Goal: Task Accomplishment & Management: Use online tool/utility

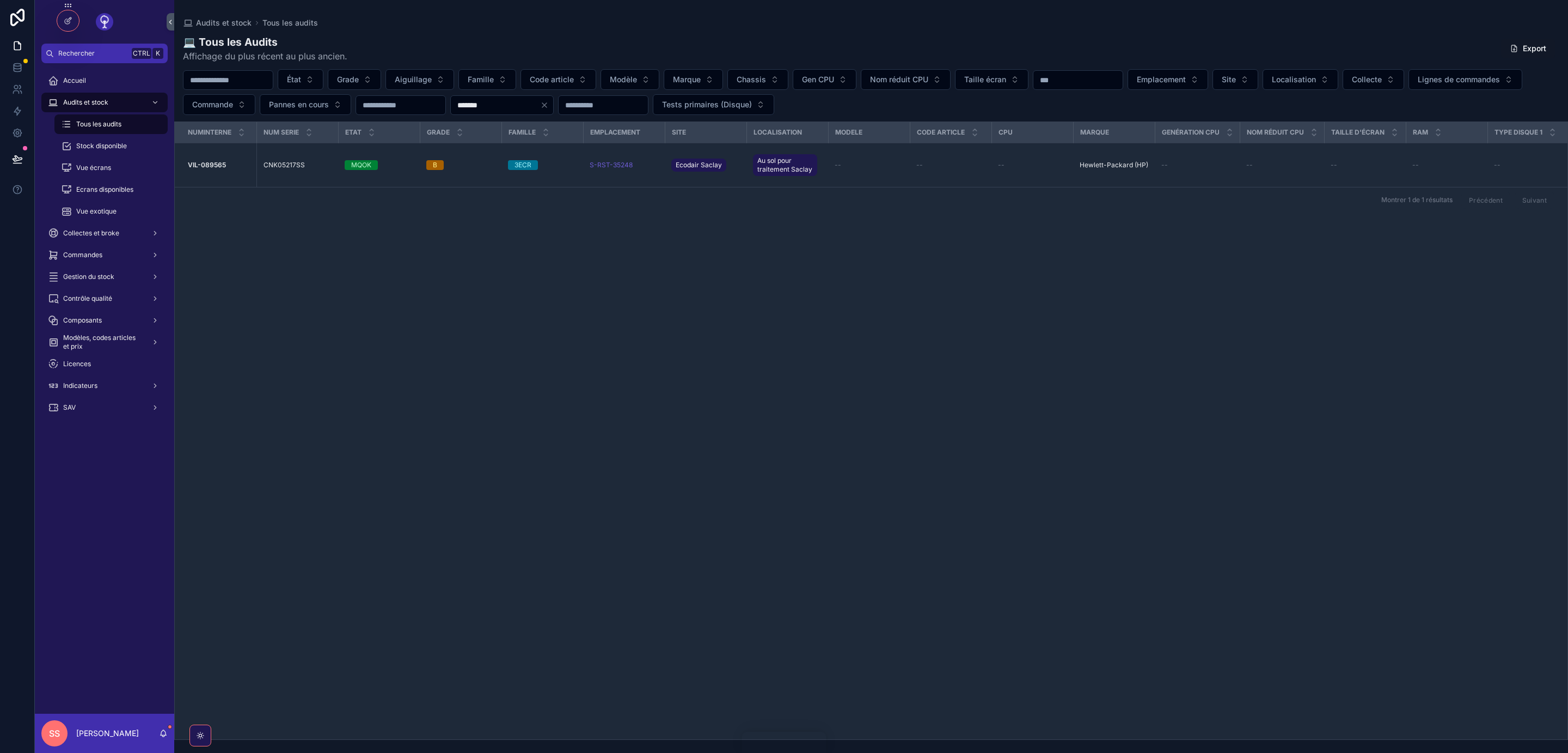
drag, startPoint x: 650, startPoint y: 103, endPoint x: 354, endPoint y: 113, distance: 296.2
click at [451, 108] on input "*******" at bounding box center [495, 105] width 89 height 15
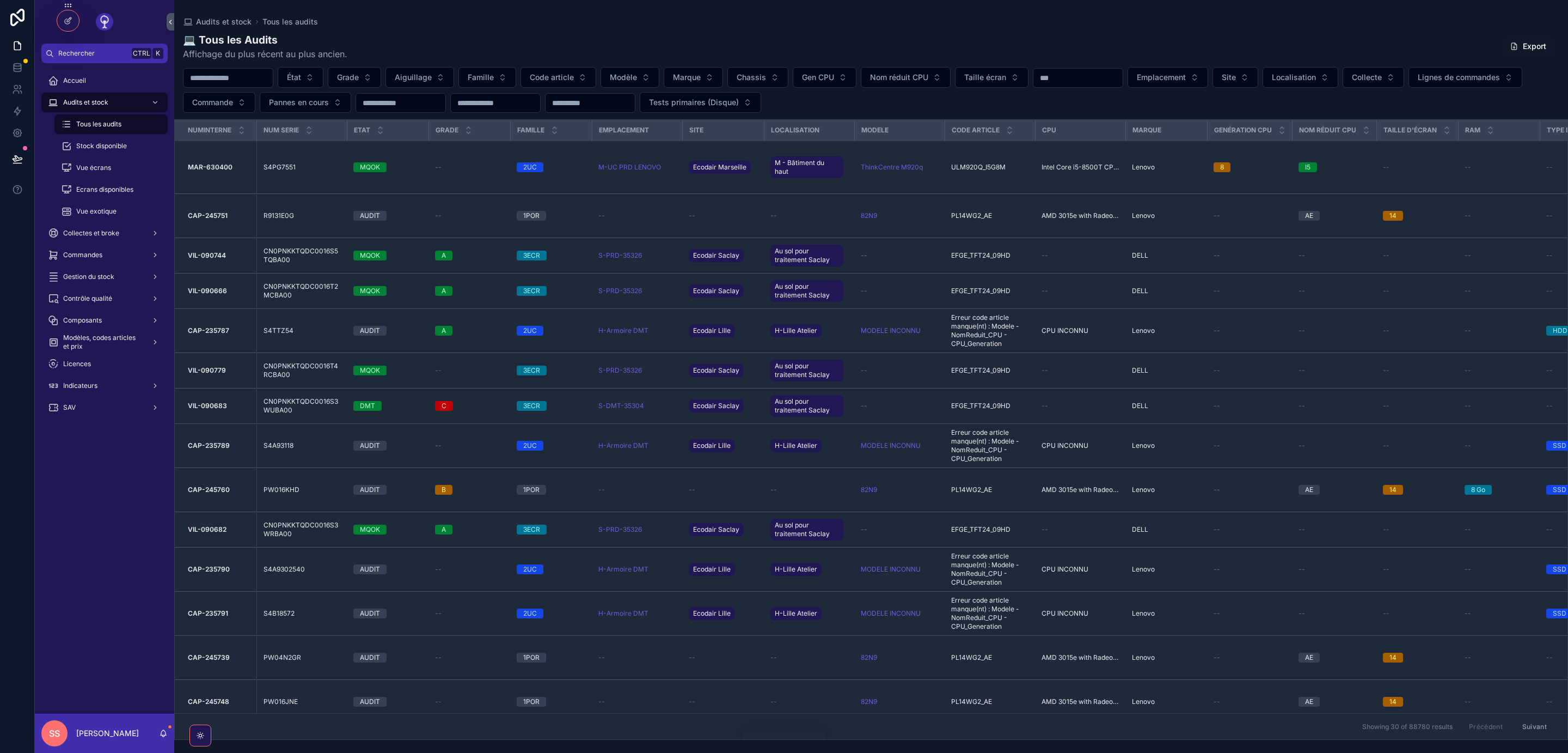
click at [226, 78] on input "scrollable content" at bounding box center [229, 78] width 89 height 15
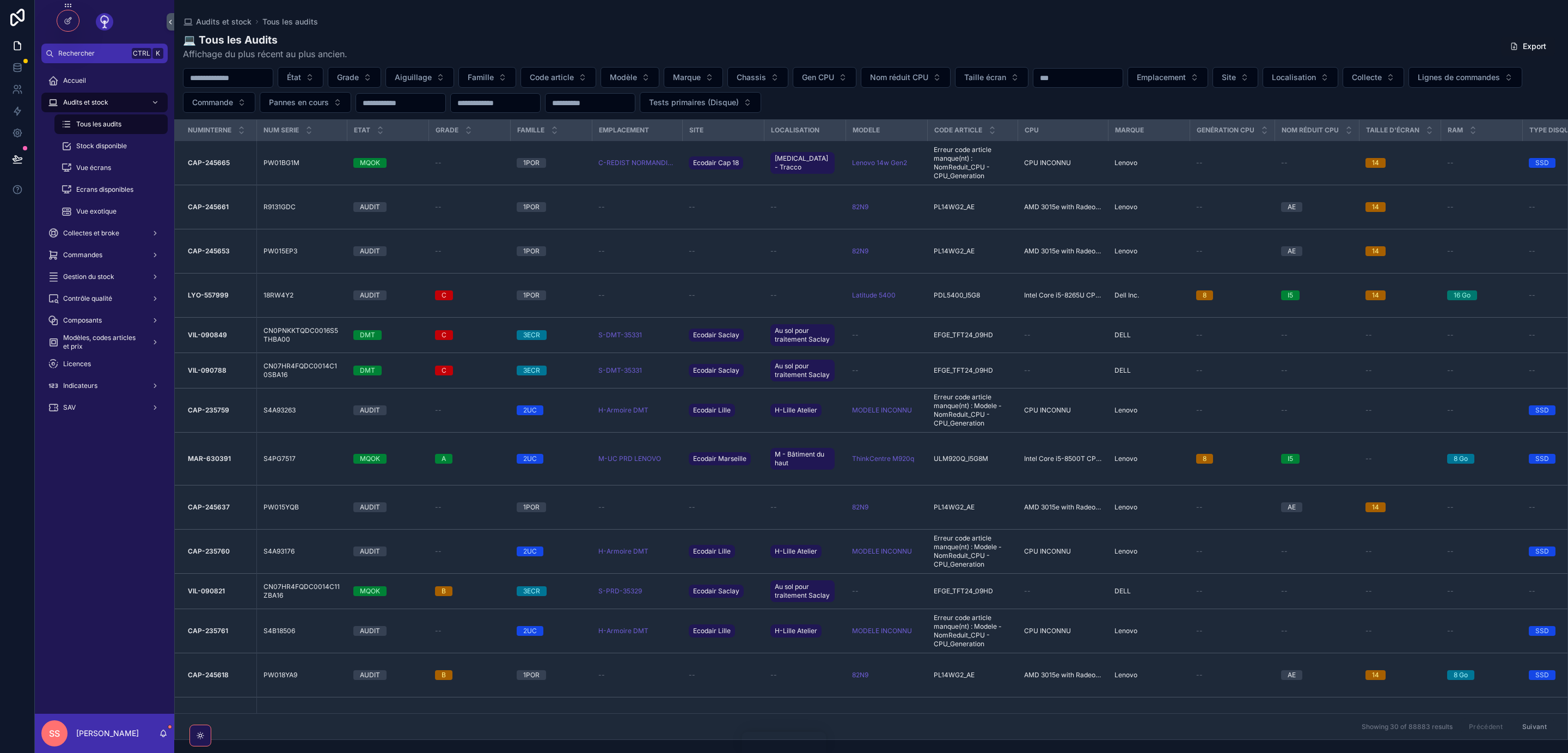
paste input "**********"
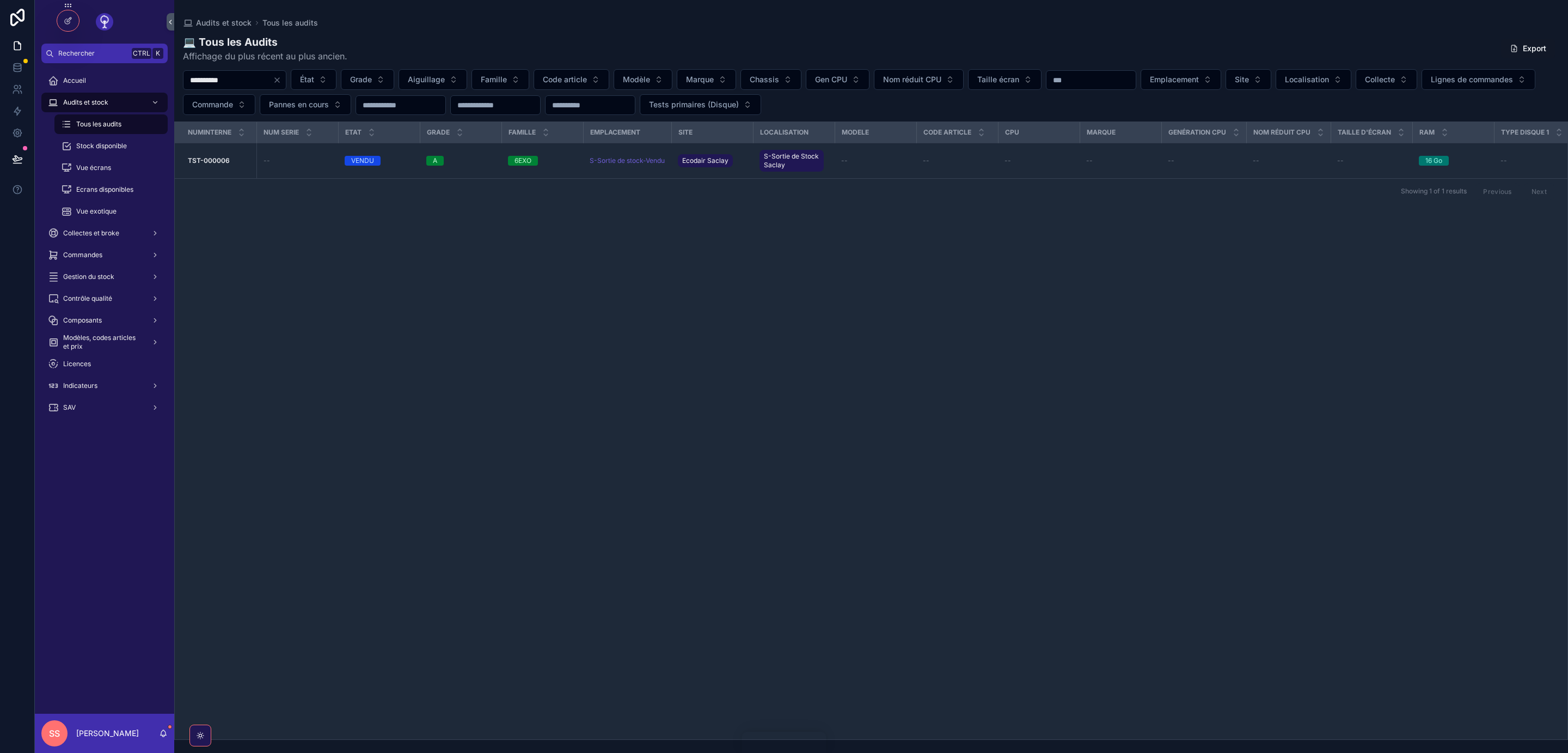
type input "**********"
click at [0, 0] on span "Emplacement et aiguillage" at bounding box center [0, 0] width 0 height 0
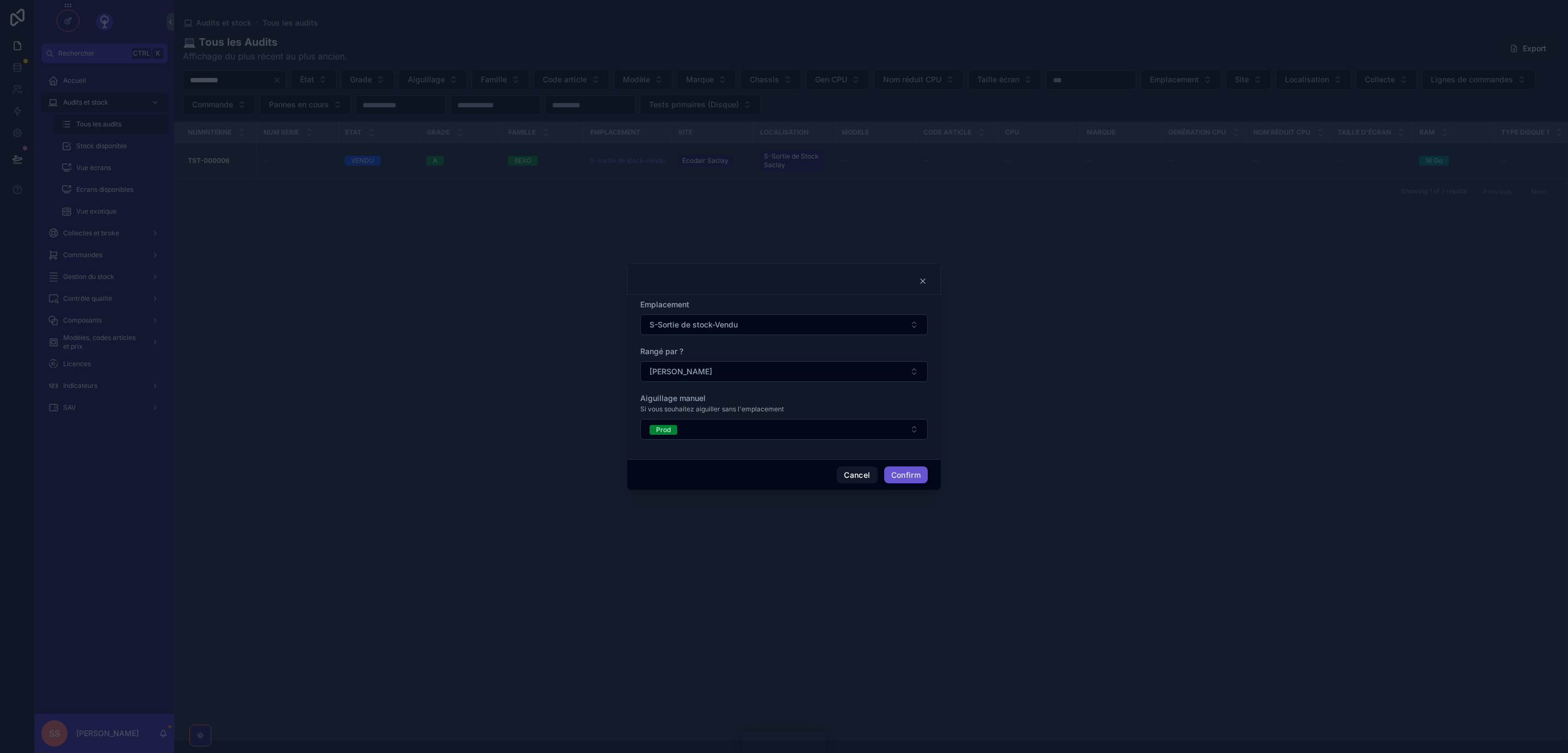
click at [913, 326] on button "S-Sortie de stock-Vendu" at bounding box center [784, 324] width 287 height 21
click at [787, 422] on span "C-Reintegration stock" at bounding box center [752, 420] width 78 height 11
click at [903, 474] on button "Confirm" at bounding box center [906, 475] width 44 height 17
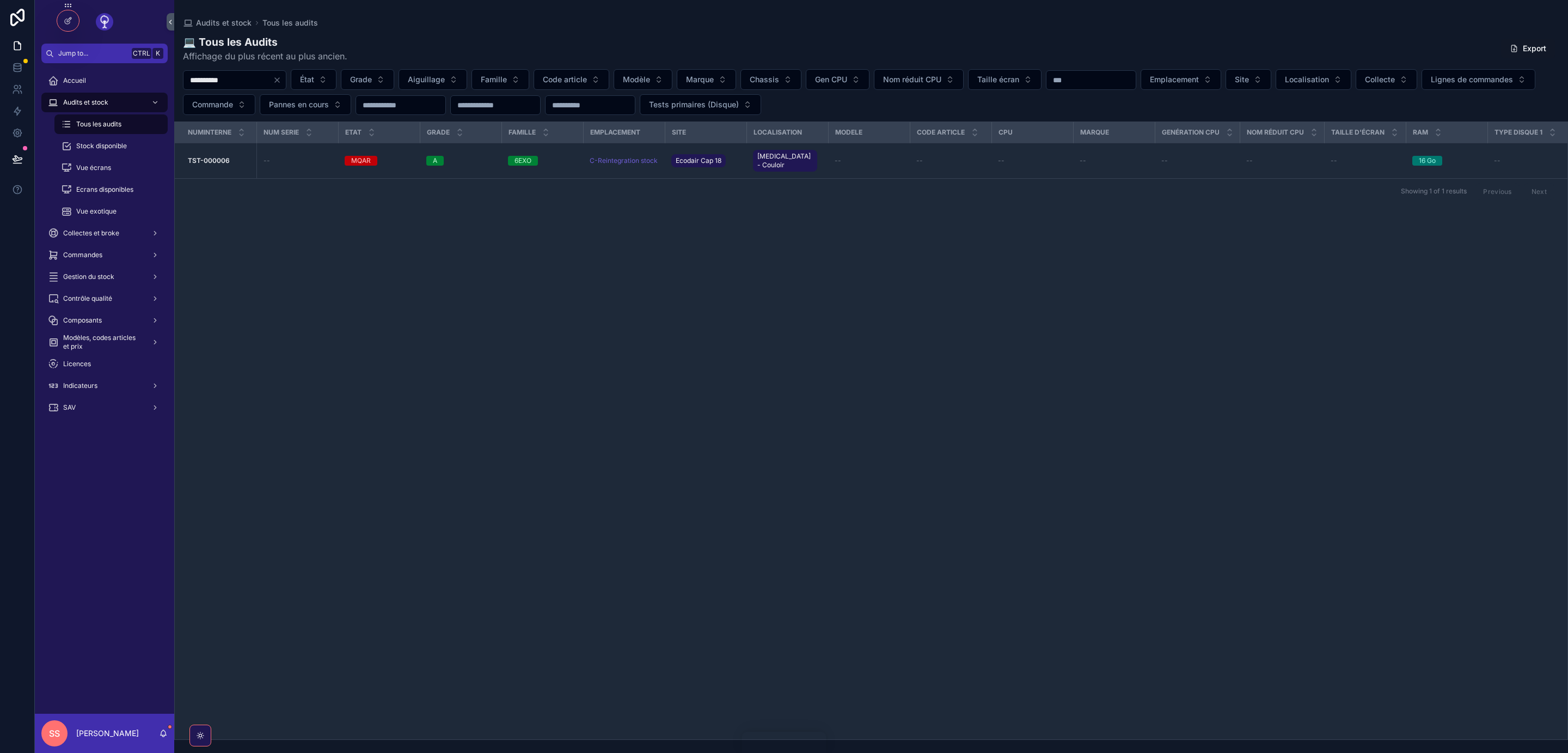
click at [0, 0] on span "Emplacement et aiguillage" at bounding box center [0, 0] width 0 height 0
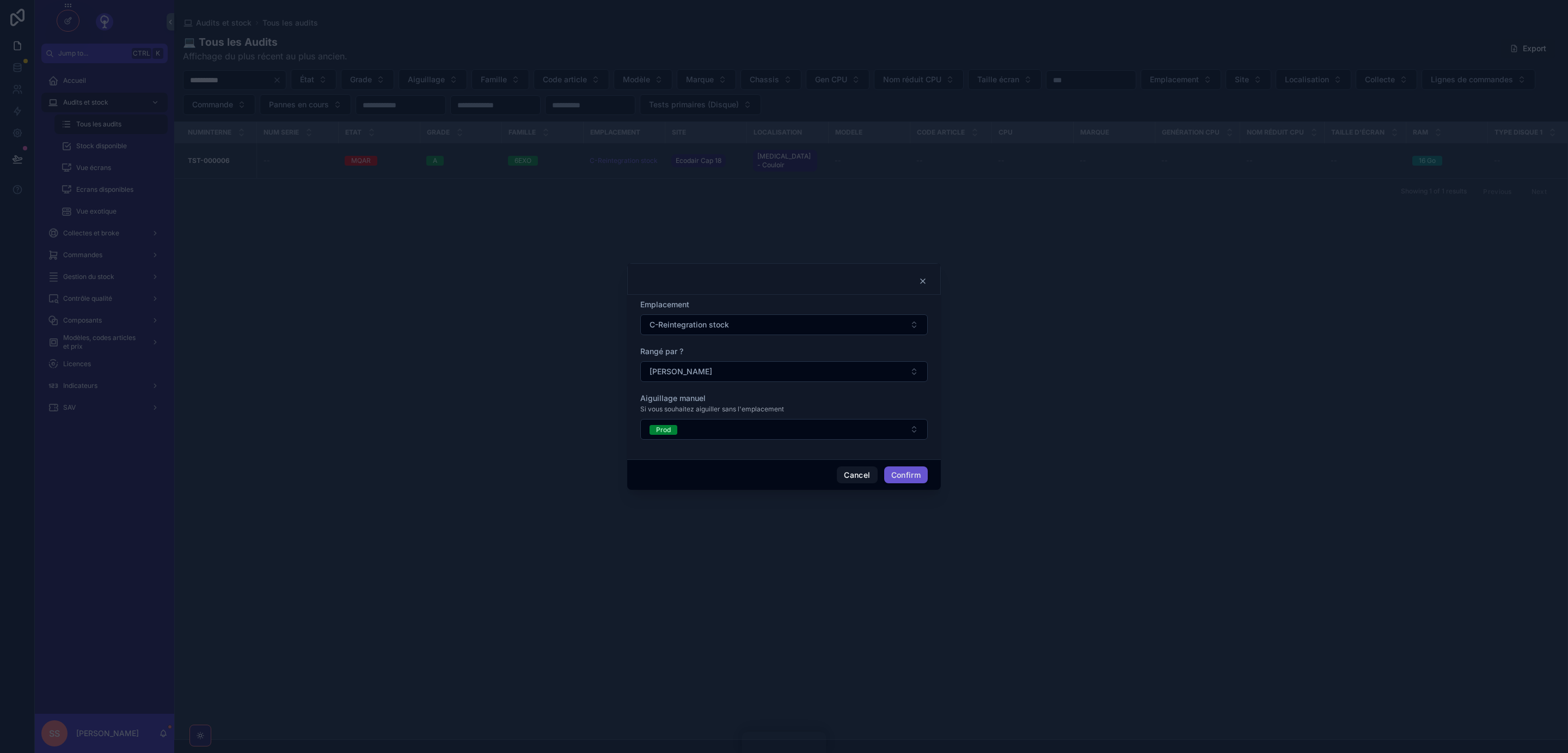
click at [914, 324] on button "C-Reintegration stock" at bounding box center [784, 324] width 287 height 21
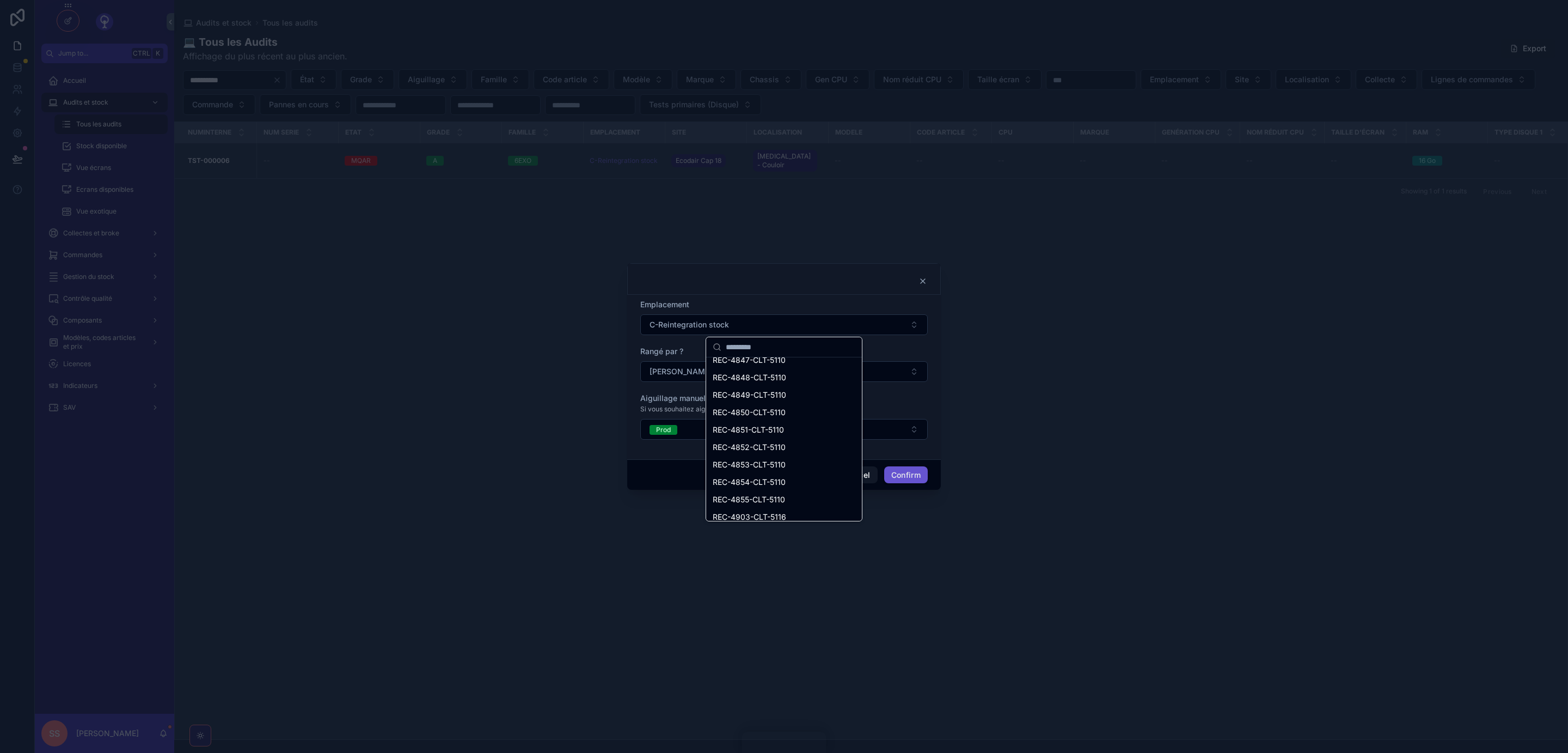
scroll to position [2817, 0]
click at [745, 345] on input "text" at bounding box center [790, 347] width 129 height 20
type input "****"
click at [727, 368] on span "Pr-A Contrôler" at bounding box center [738, 368] width 51 height 11
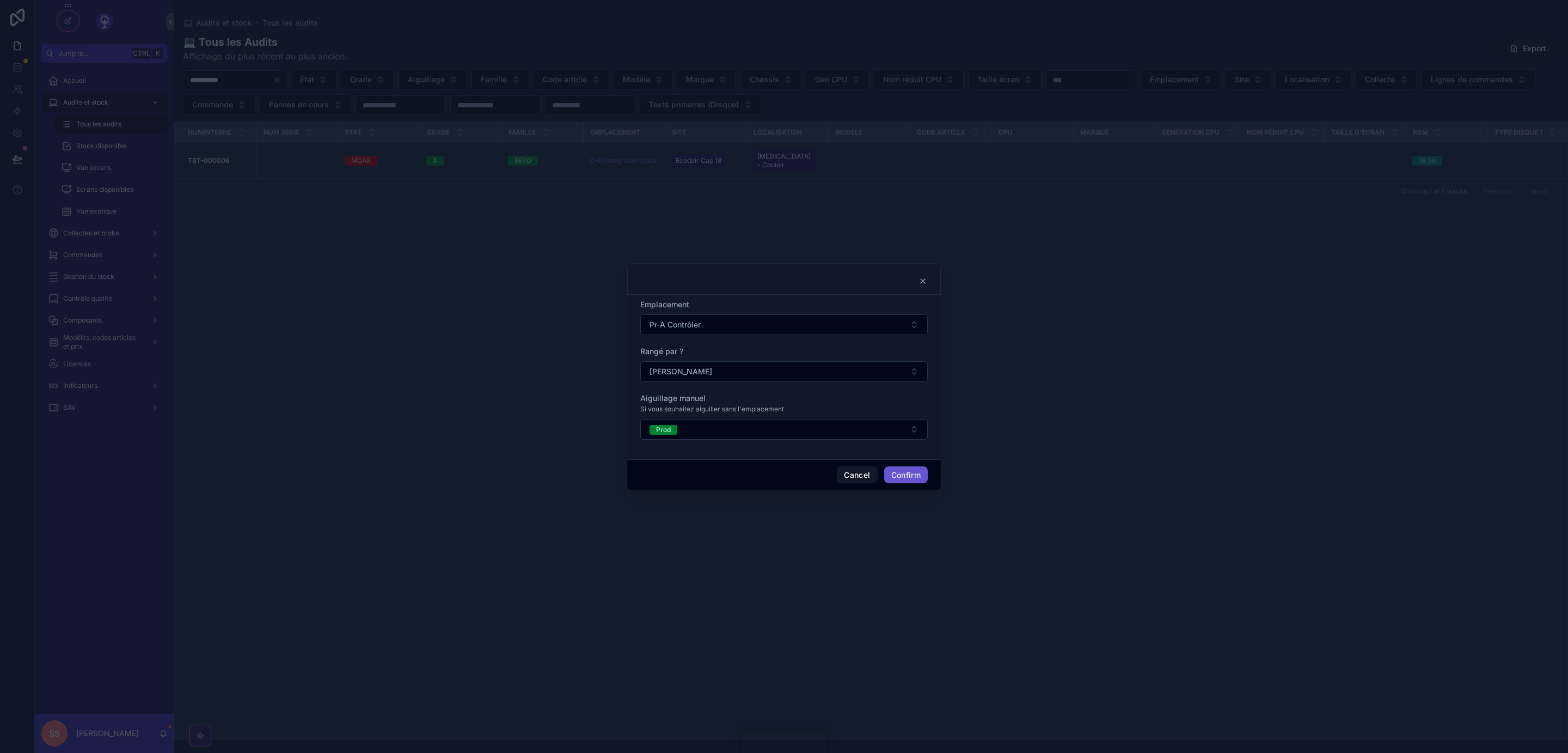
click at [910, 475] on button "Confirm" at bounding box center [906, 475] width 44 height 17
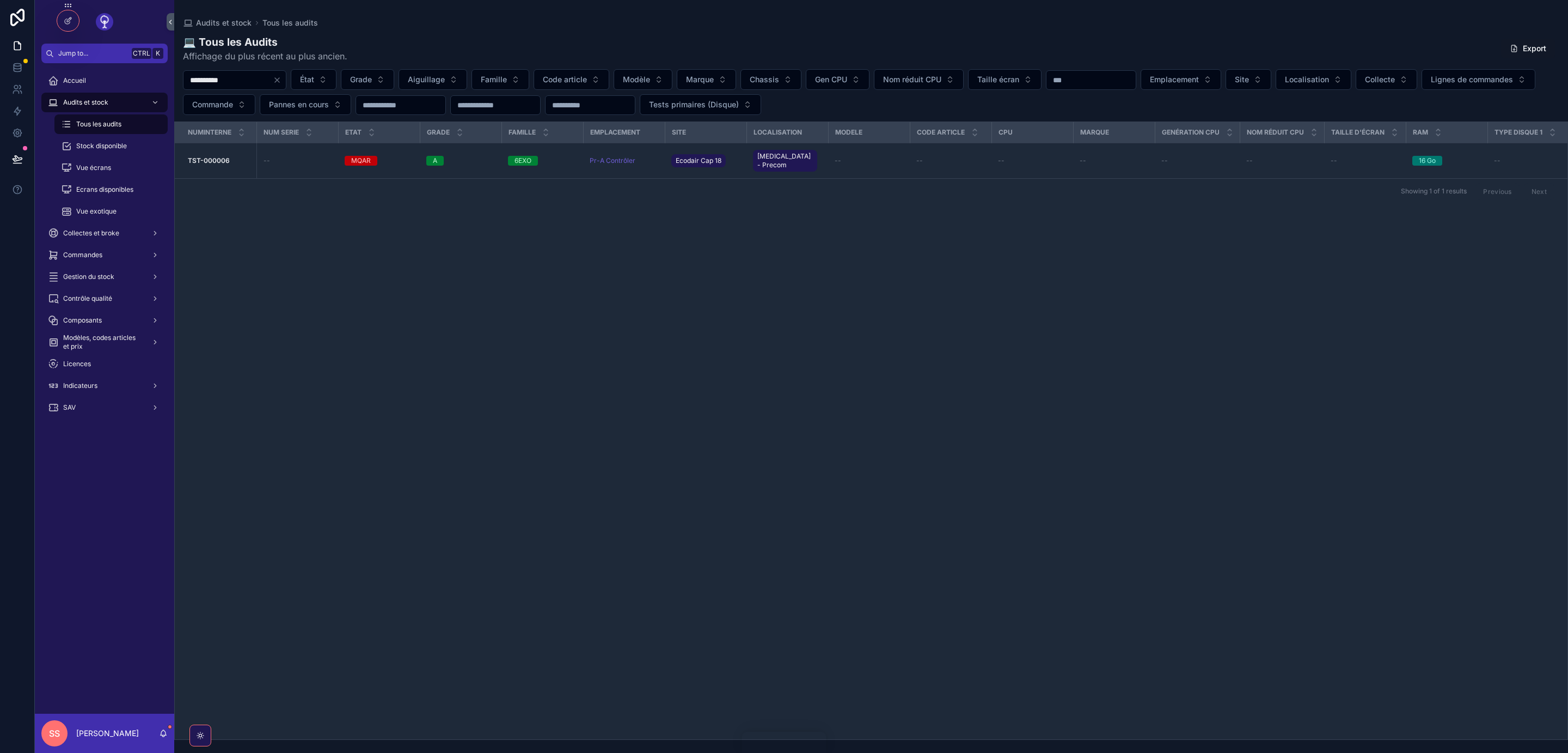
click at [0, 0] on span "Emplacement et aiguillage" at bounding box center [0, 0] width 0 height 0
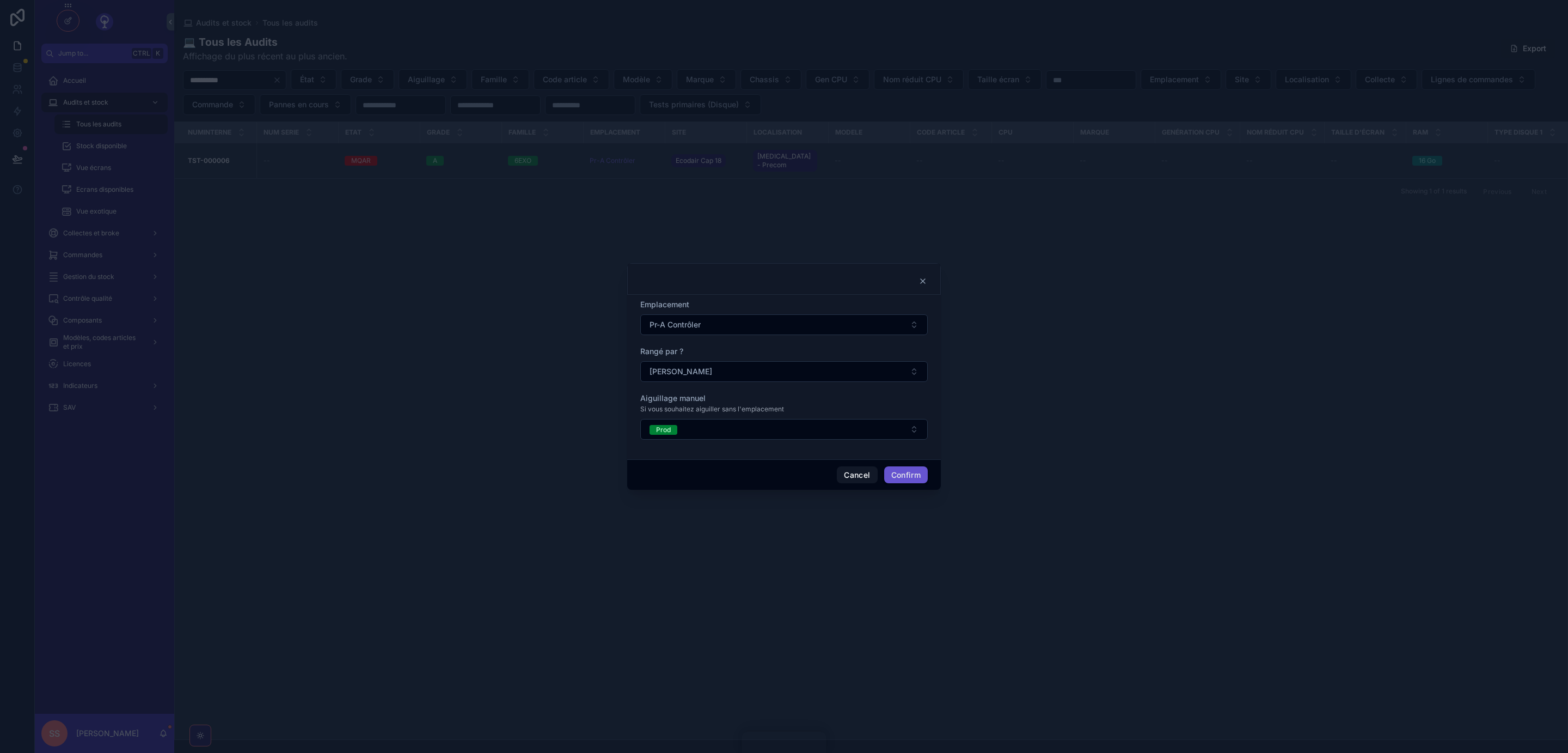
click at [730, 320] on button "Pr-A Contrôler" at bounding box center [784, 324] width 287 height 21
type input "****"
click at [753, 435] on span "S-Sortie de stock-Vendu" at bounding box center [756, 437] width 87 height 11
click at [904, 471] on button "Confirm" at bounding box center [906, 475] width 44 height 17
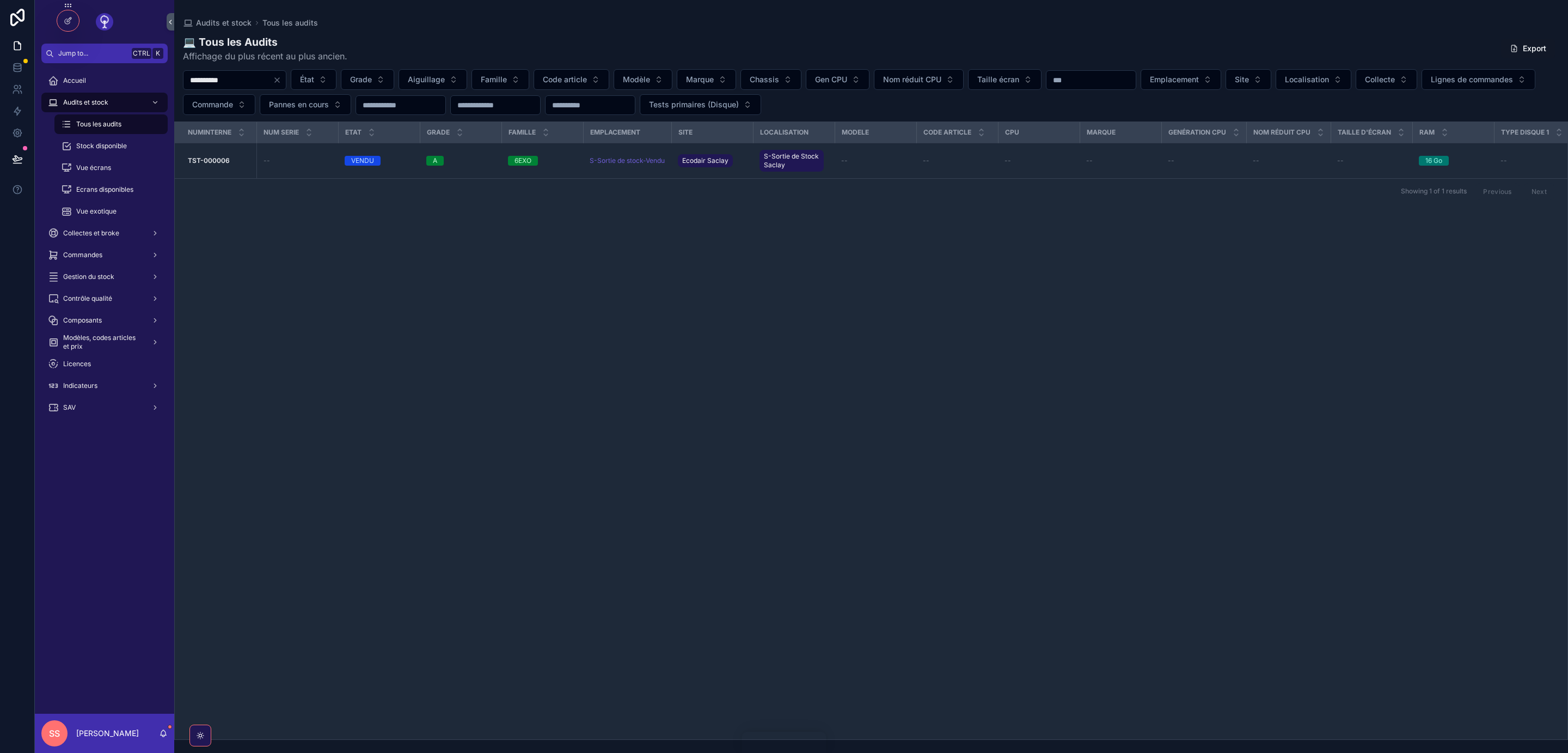
click at [0, 0] on span "Emplacement et aiguillage" at bounding box center [0, 0] width 0 height 0
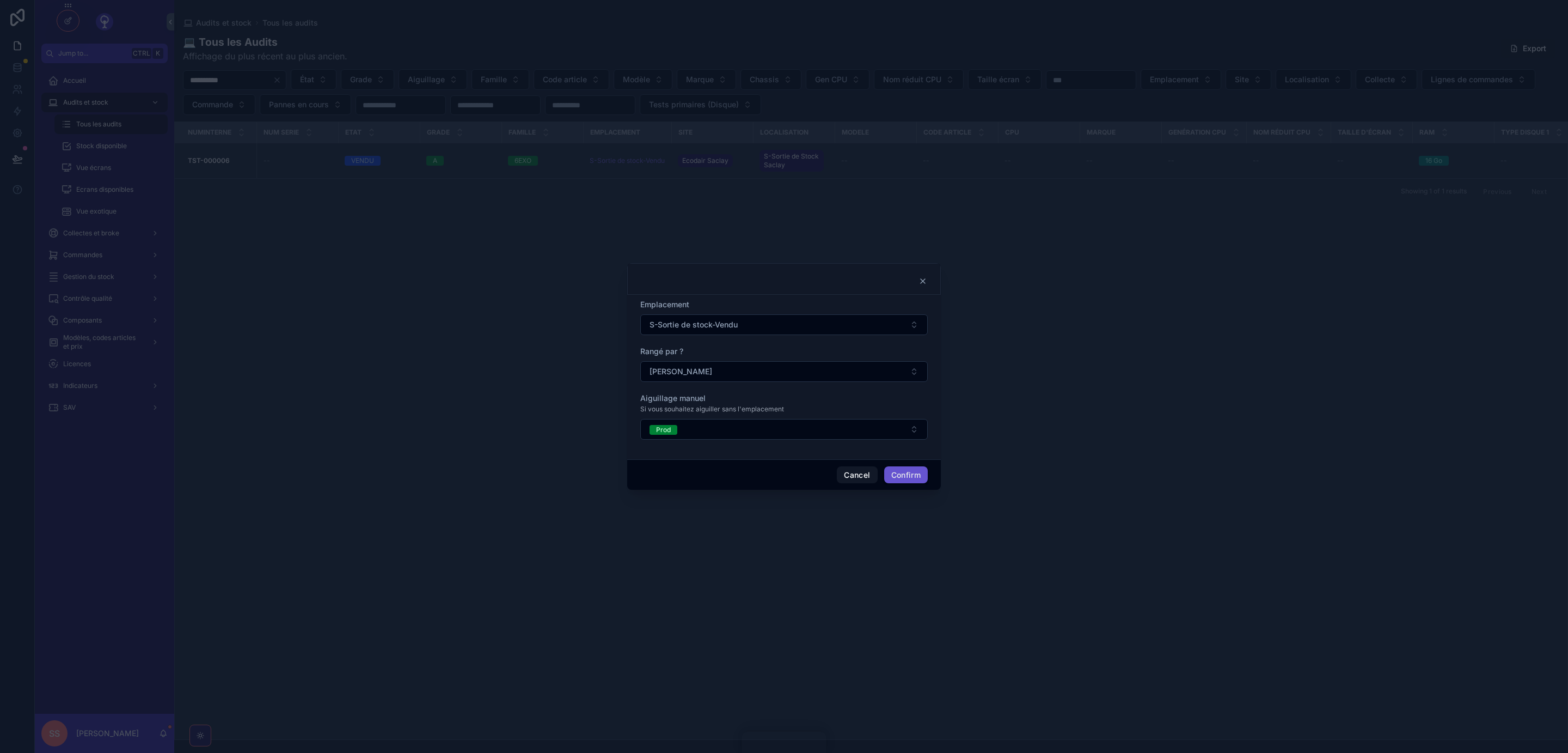
click at [762, 320] on button "S-Sortie de stock-Vendu" at bounding box center [784, 324] width 287 height 21
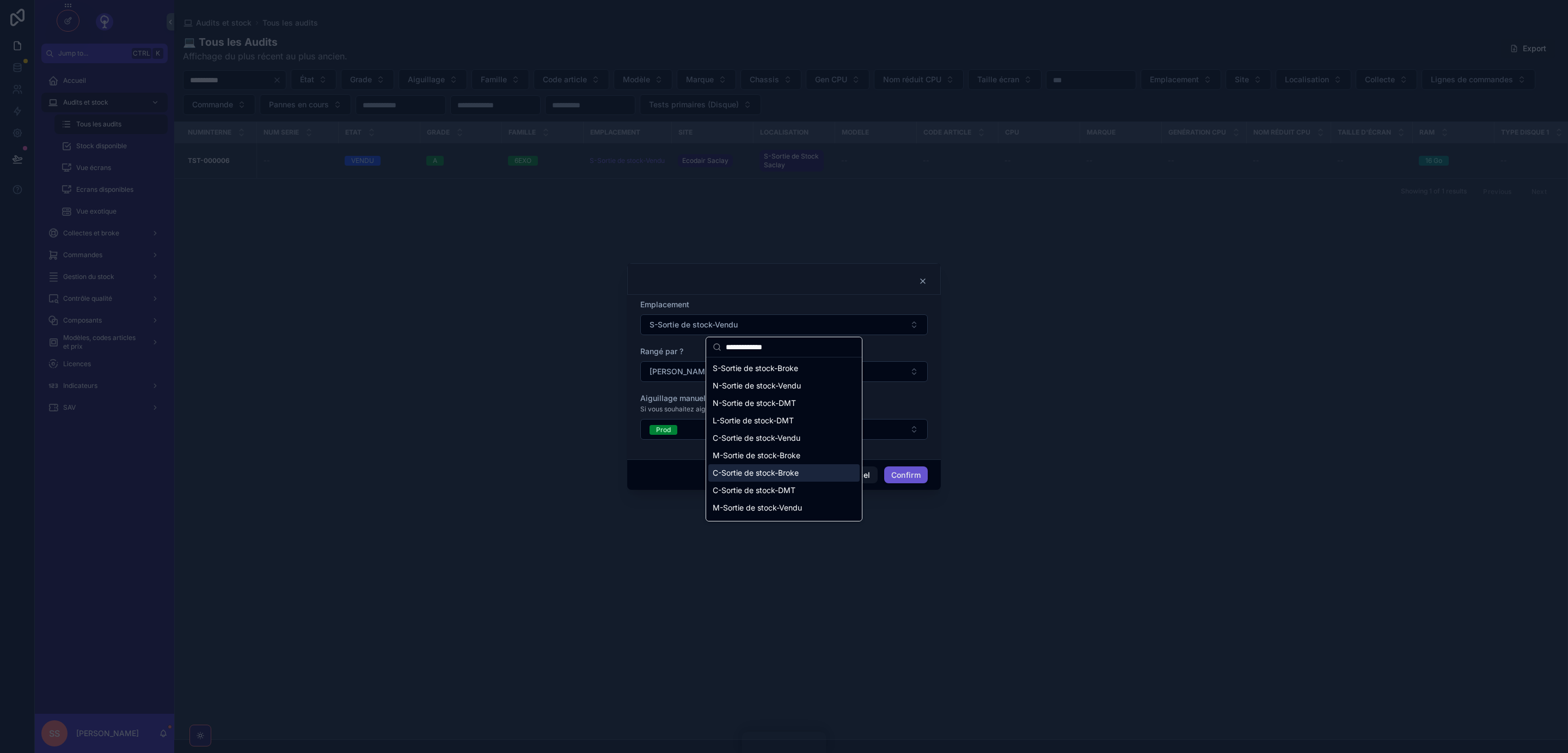
type input "**********"
click at [773, 473] on span "C-Sortie de stock-Broke" at bounding box center [756, 472] width 86 height 11
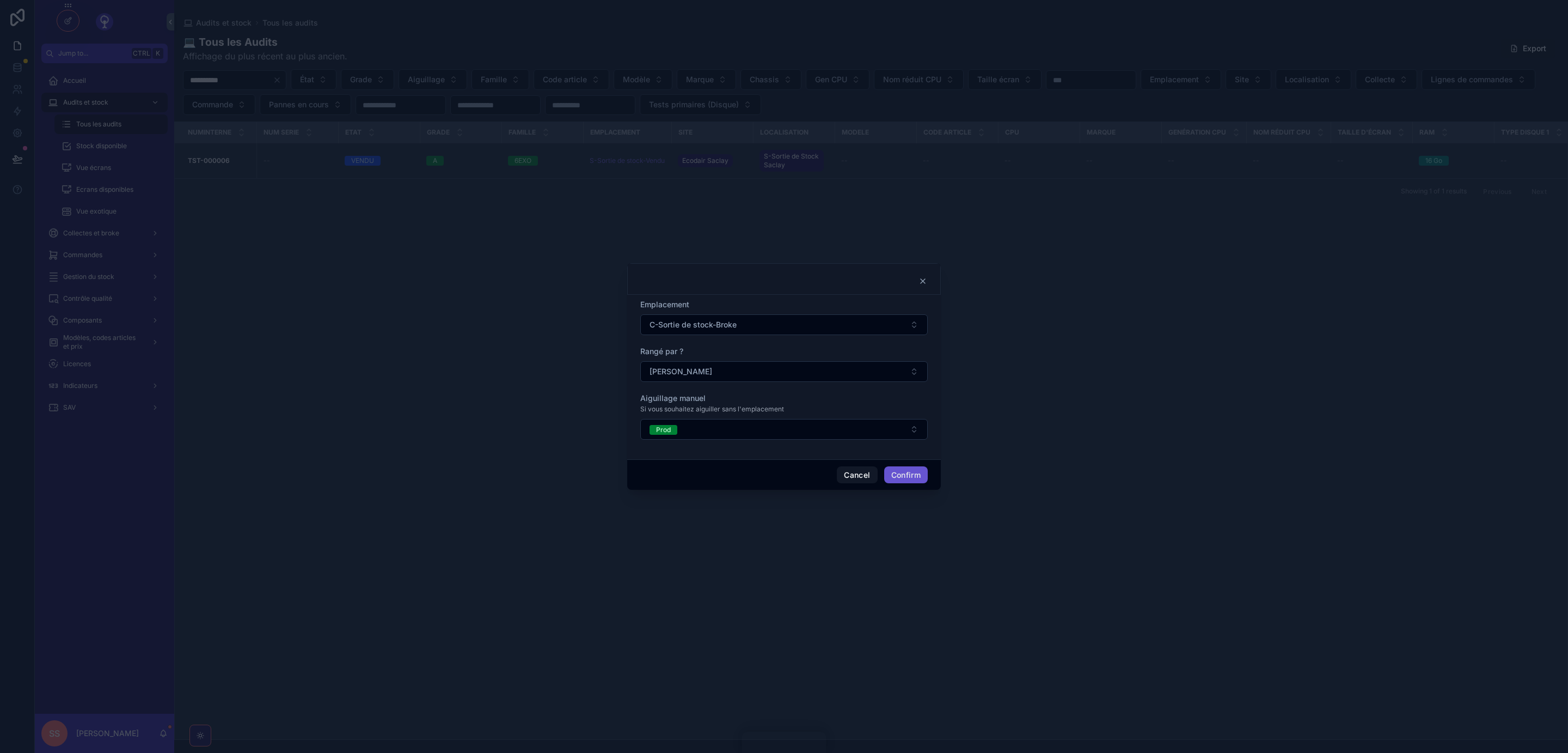
click at [905, 471] on button "Confirm" at bounding box center [906, 475] width 44 height 17
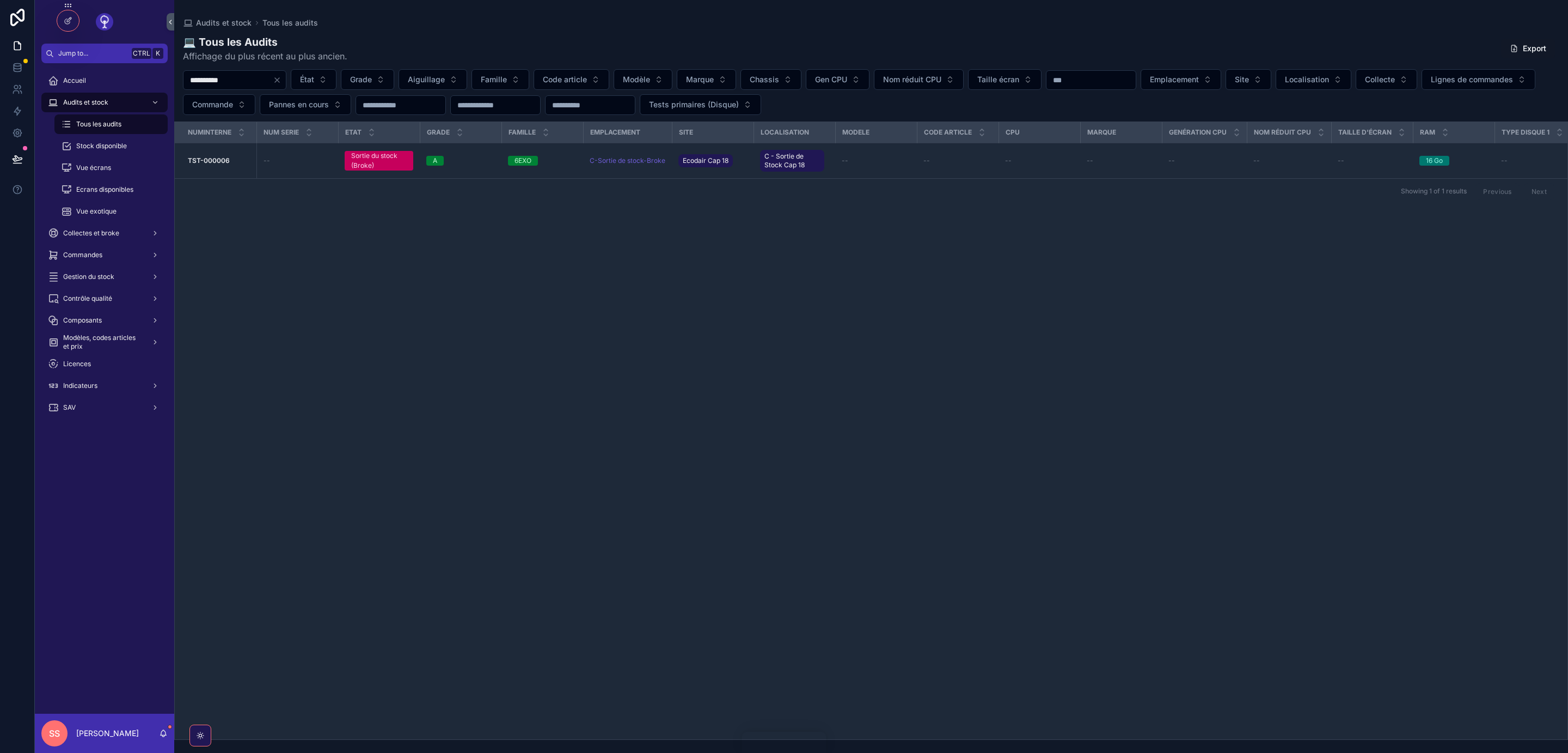
click at [0, 0] on span "Emplacement et aiguillage" at bounding box center [0, 0] width 0 height 0
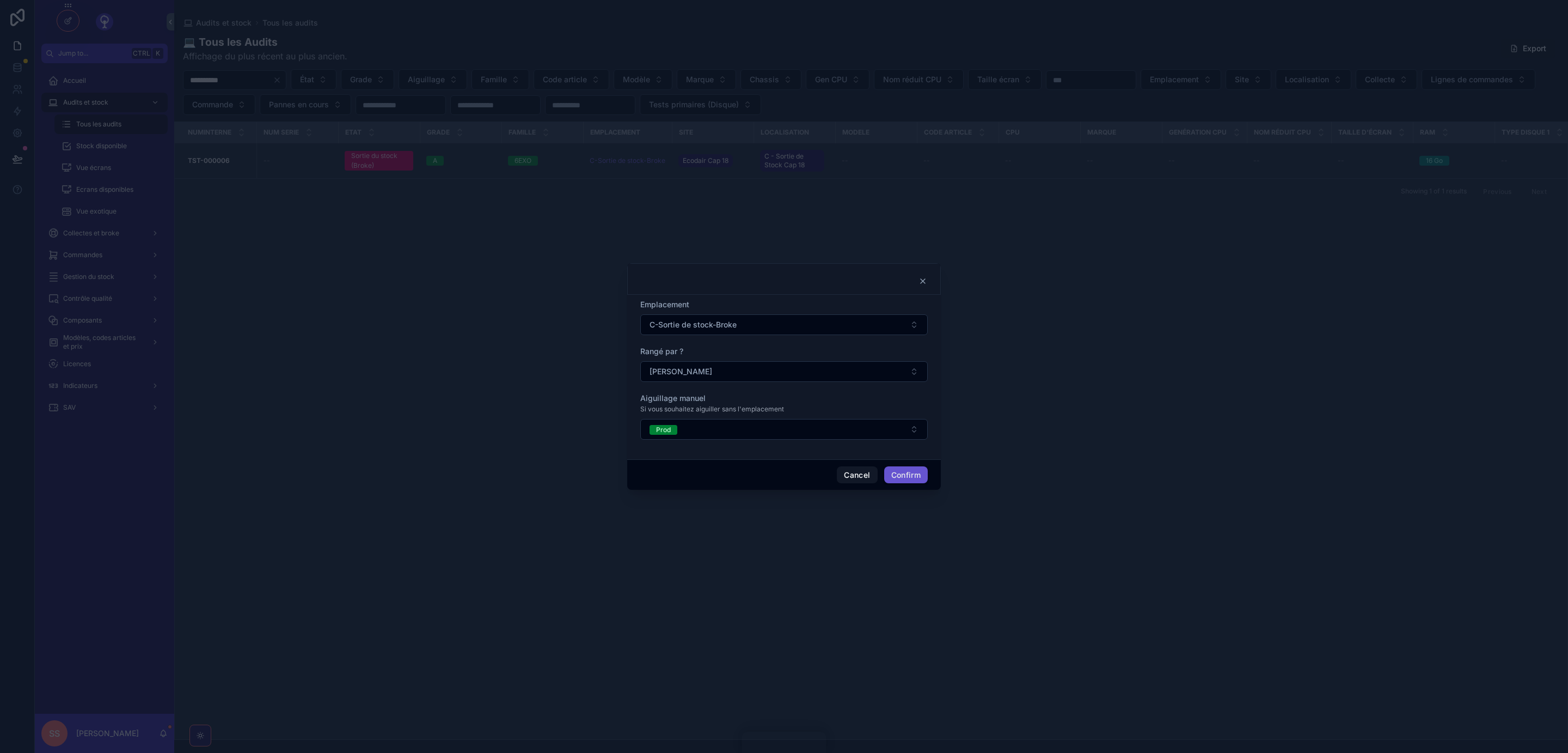
click at [915, 324] on button "C-Sortie de stock-Broke" at bounding box center [784, 324] width 287 height 21
click at [778, 420] on span "C-Reintegration stock" at bounding box center [752, 420] width 78 height 11
click at [898, 475] on button "Confirm" at bounding box center [906, 475] width 44 height 17
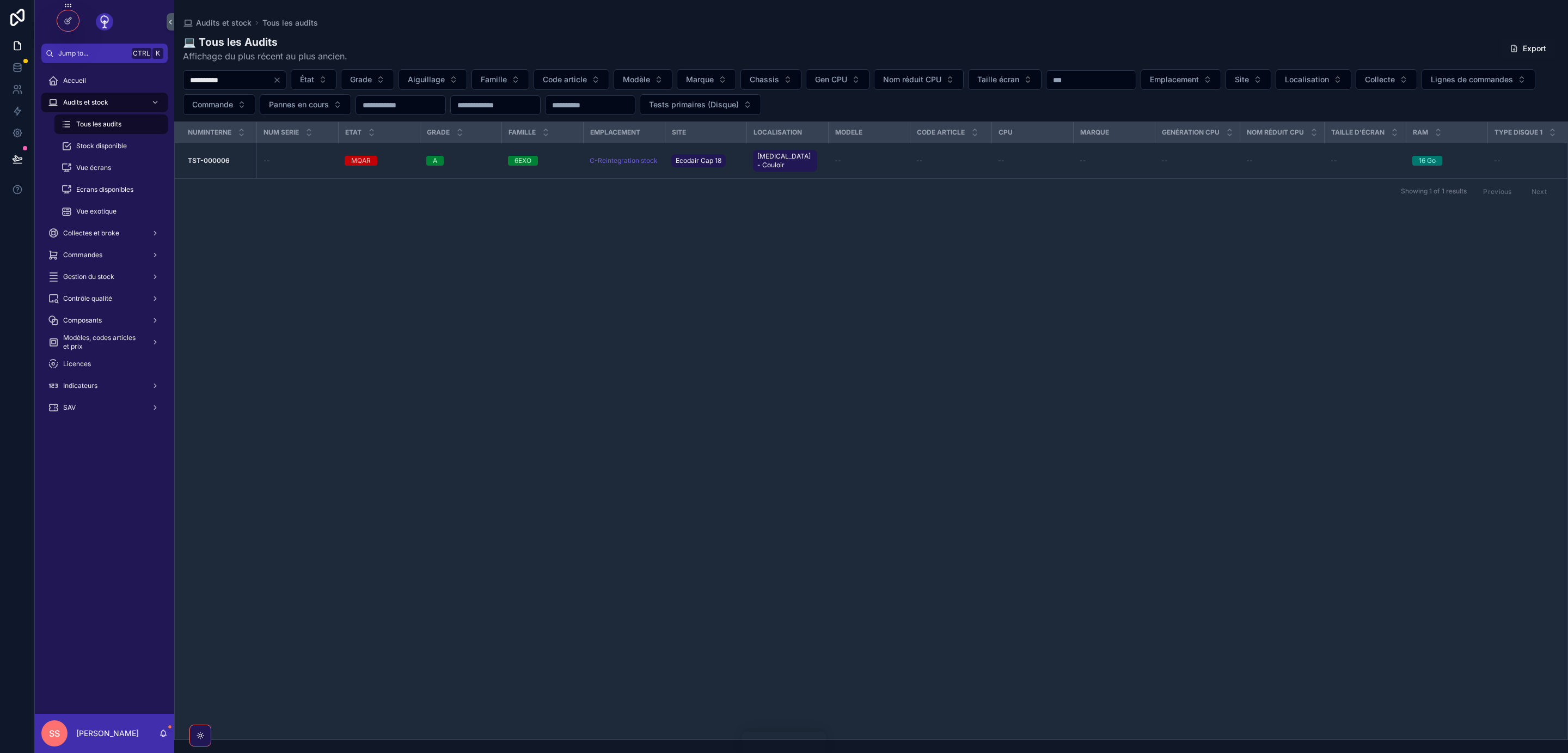
click at [0, 0] on span "Emplacement et aiguillage" at bounding box center [0, 0] width 0 height 0
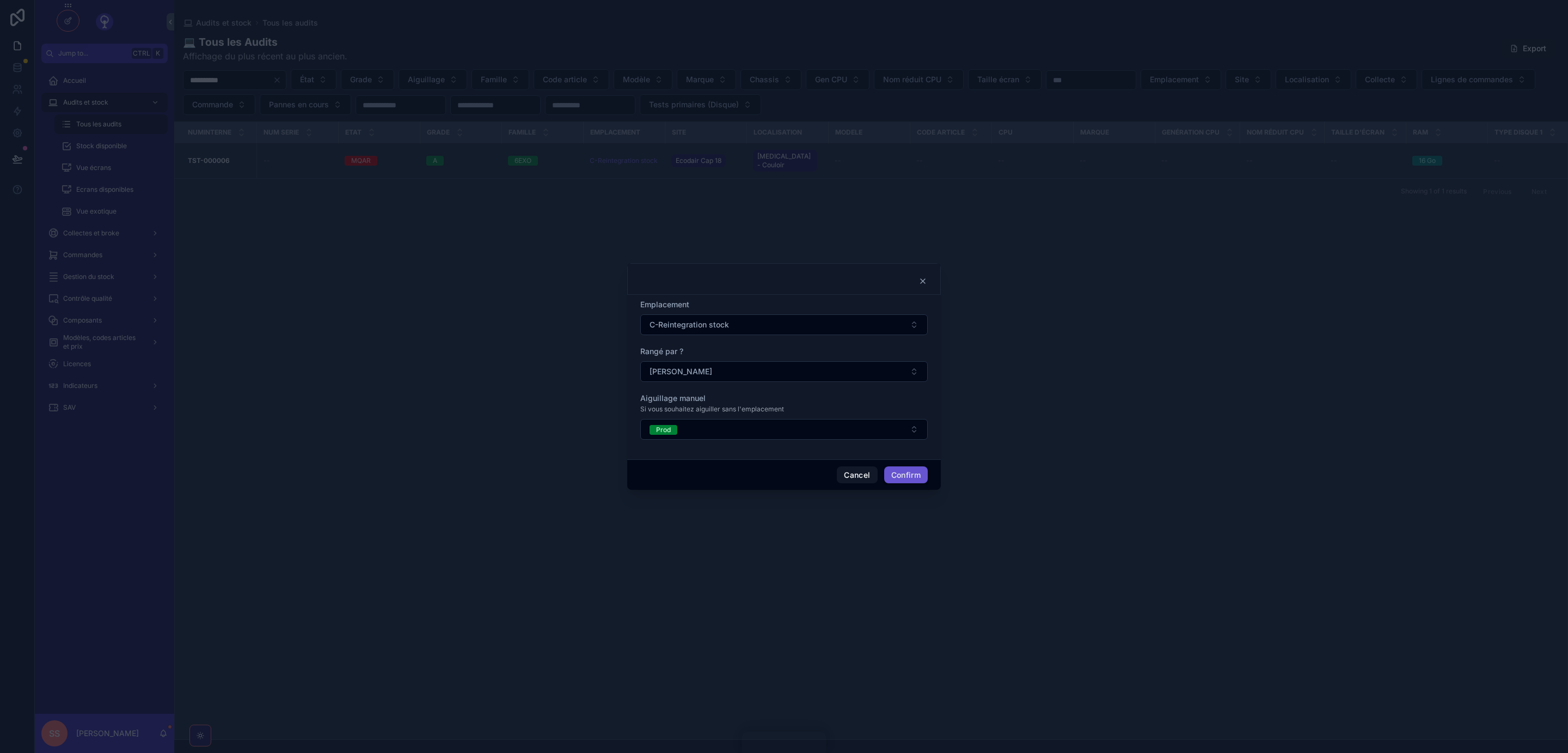
click at [834, 324] on button "C-Reintegration stock" at bounding box center [784, 324] width 287 height 21
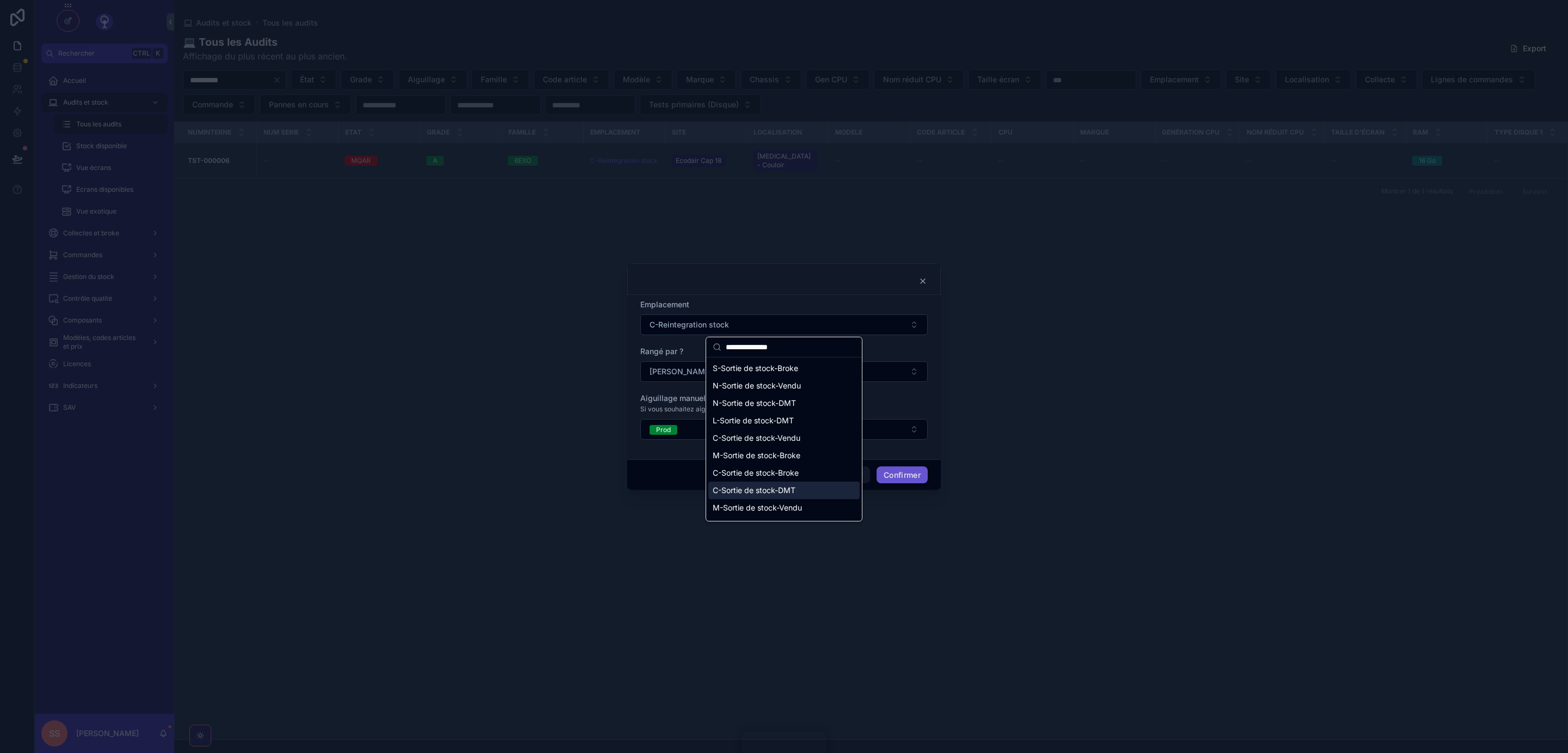
type input "**********"
click at [781, 490] on span "C-Sortie de stock-DMT" at bounding box center [755, 490] width 83 height 11
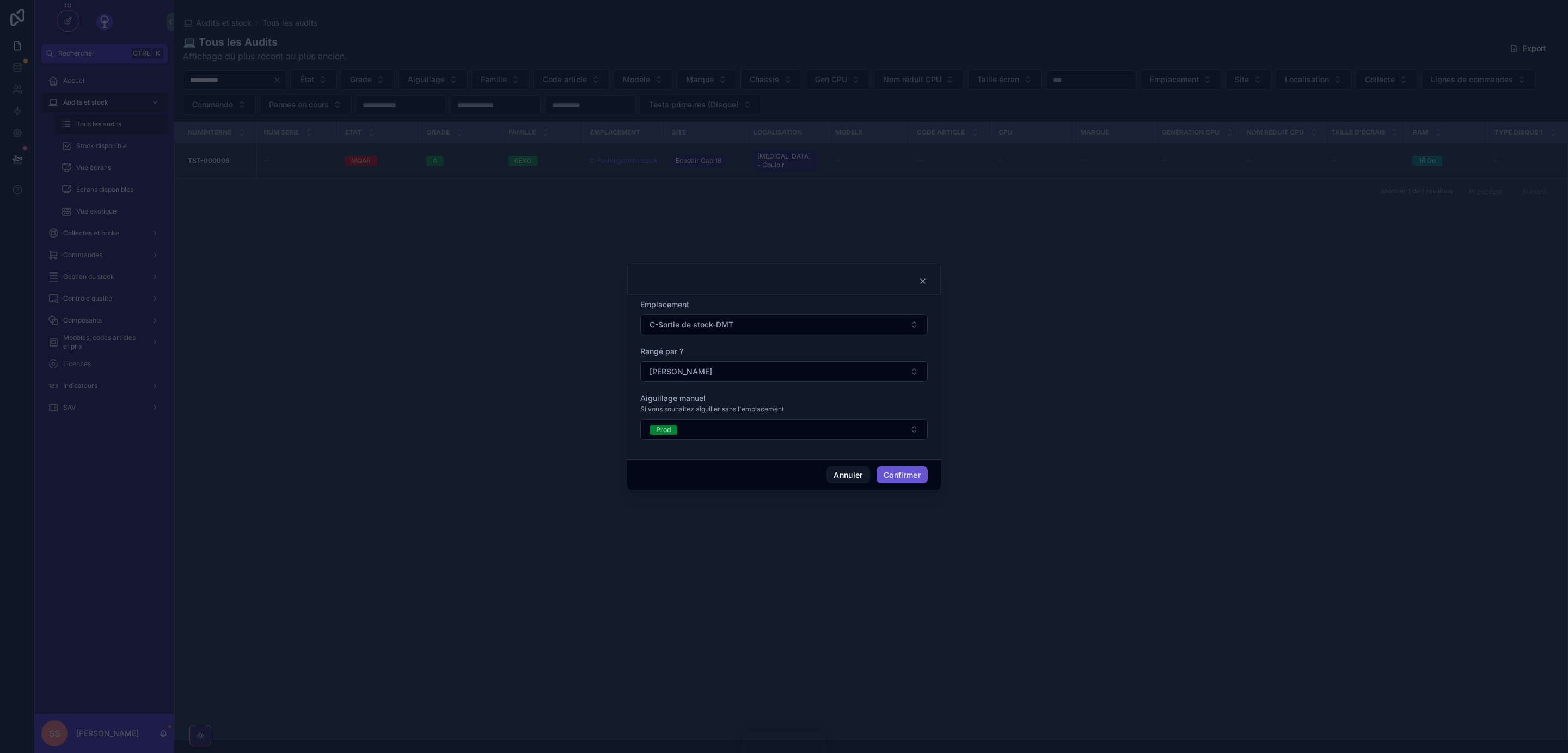
click at [898, 478] on button "Confirmer" at bounding box center [902, 475] width 51 height 17
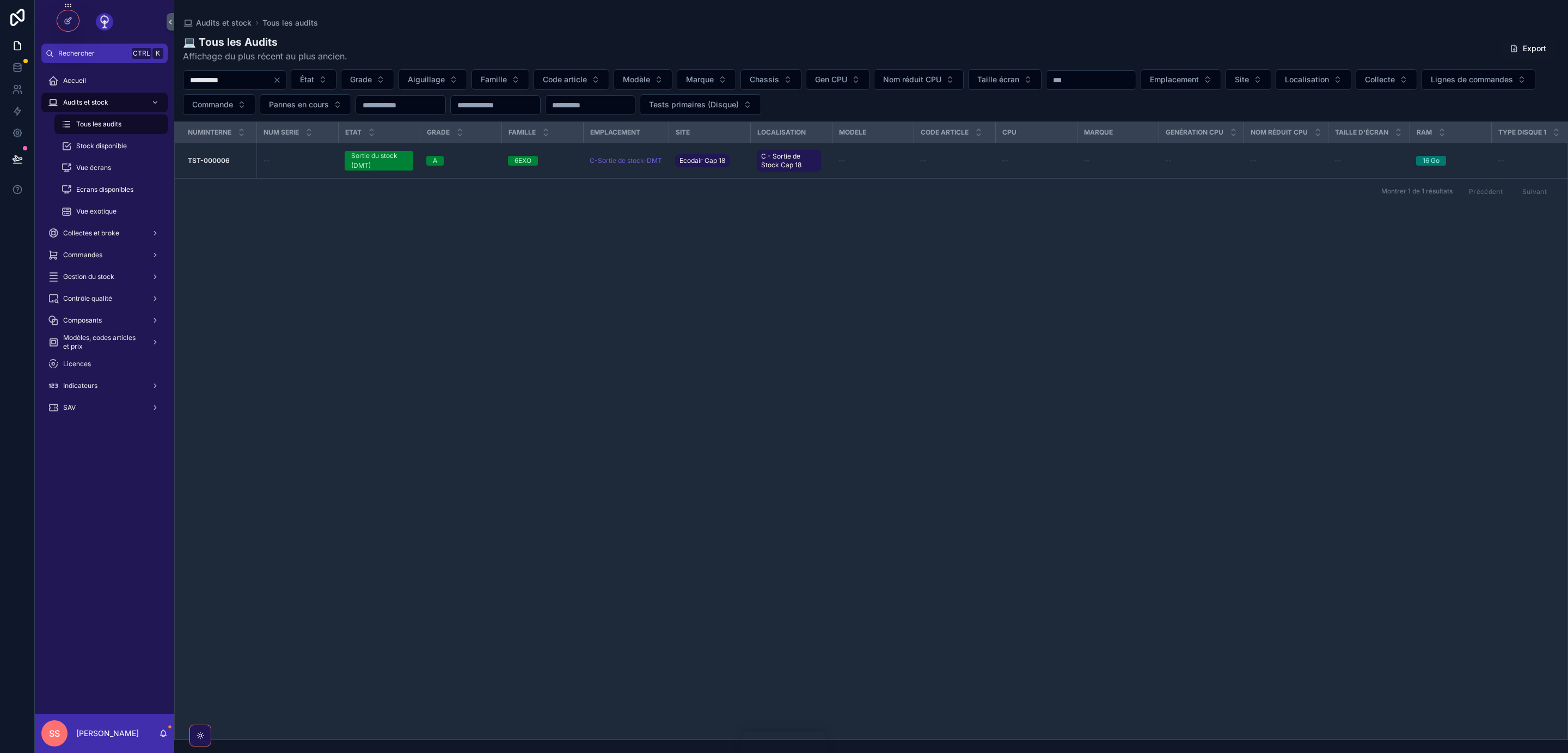
click at [0, 0] on span "Emplacement et aiguillage" at bounding box center [0, 0] width 0 height 0
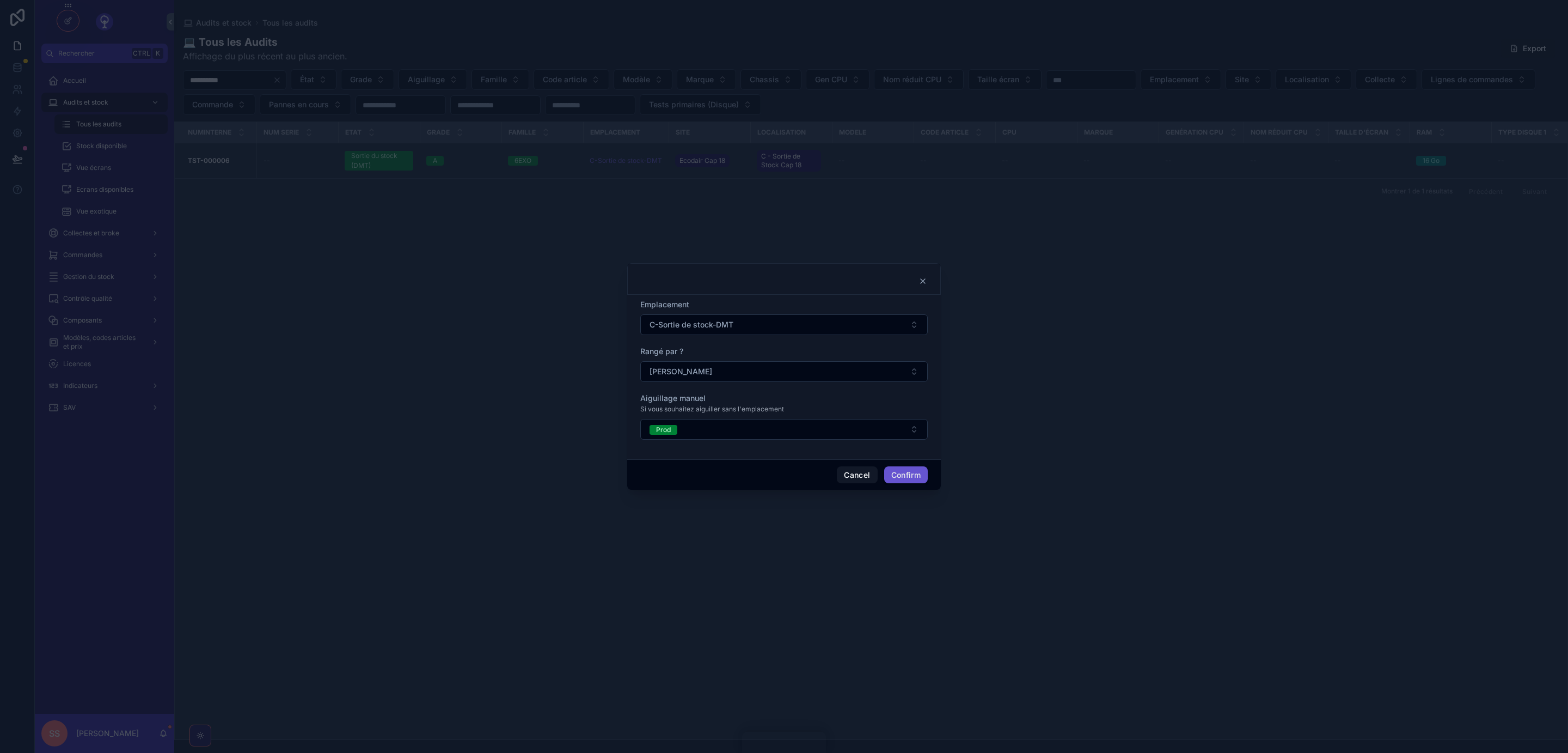
click at [874, 324] on button "C-Sortie de stock-DMT" at bounding box center [784, 324] width 287 height 21
click at [794, 422] on div "C-Reintegration stock" at bounding box center [784, 420] width 152 height 17
click at [897, 473] on button "Confirm" at bounding box center [906, 475] width 44 height 17
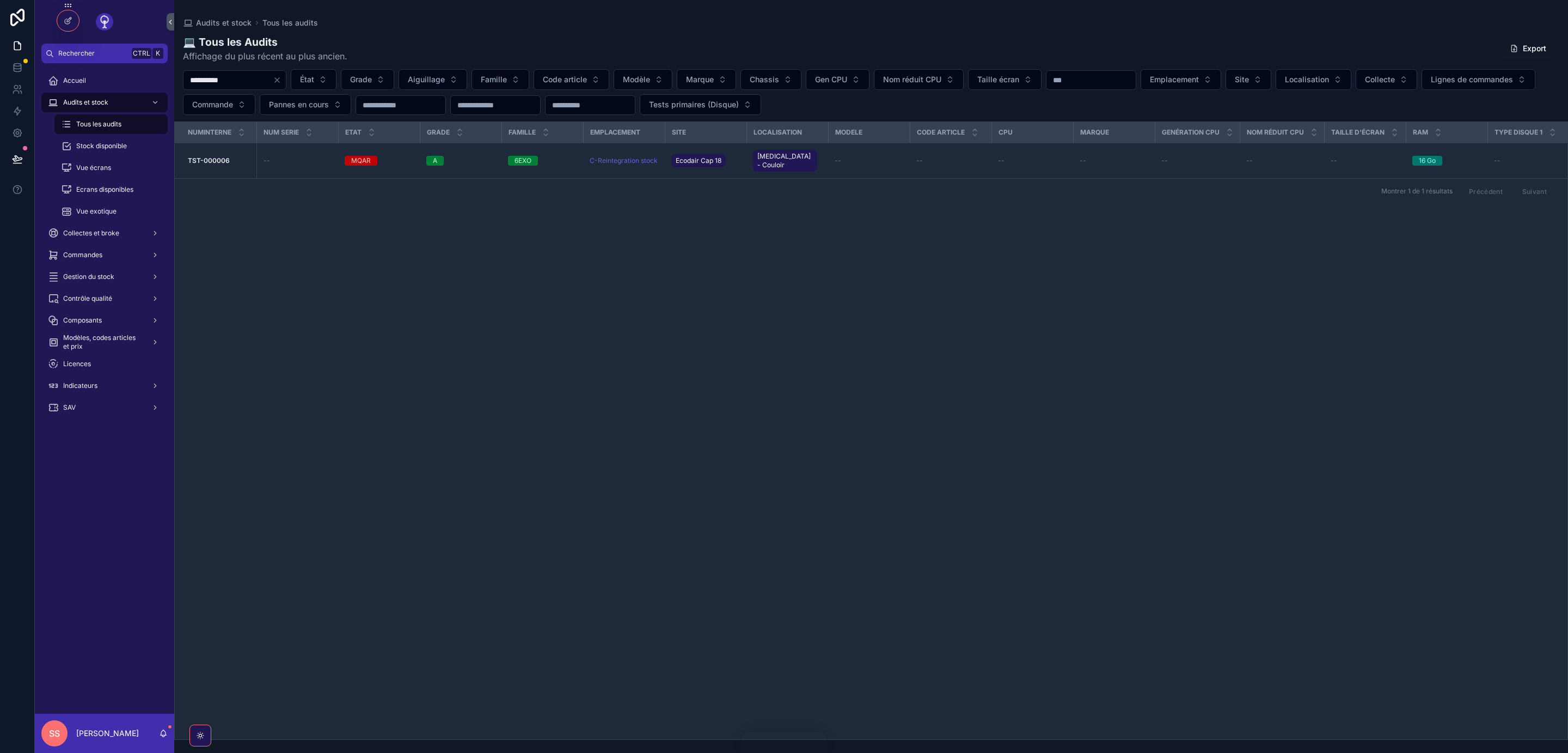
click at [0, 0] on span "Emplacement et aiguillage" at bounding box center [0, 0] width 0 height 0
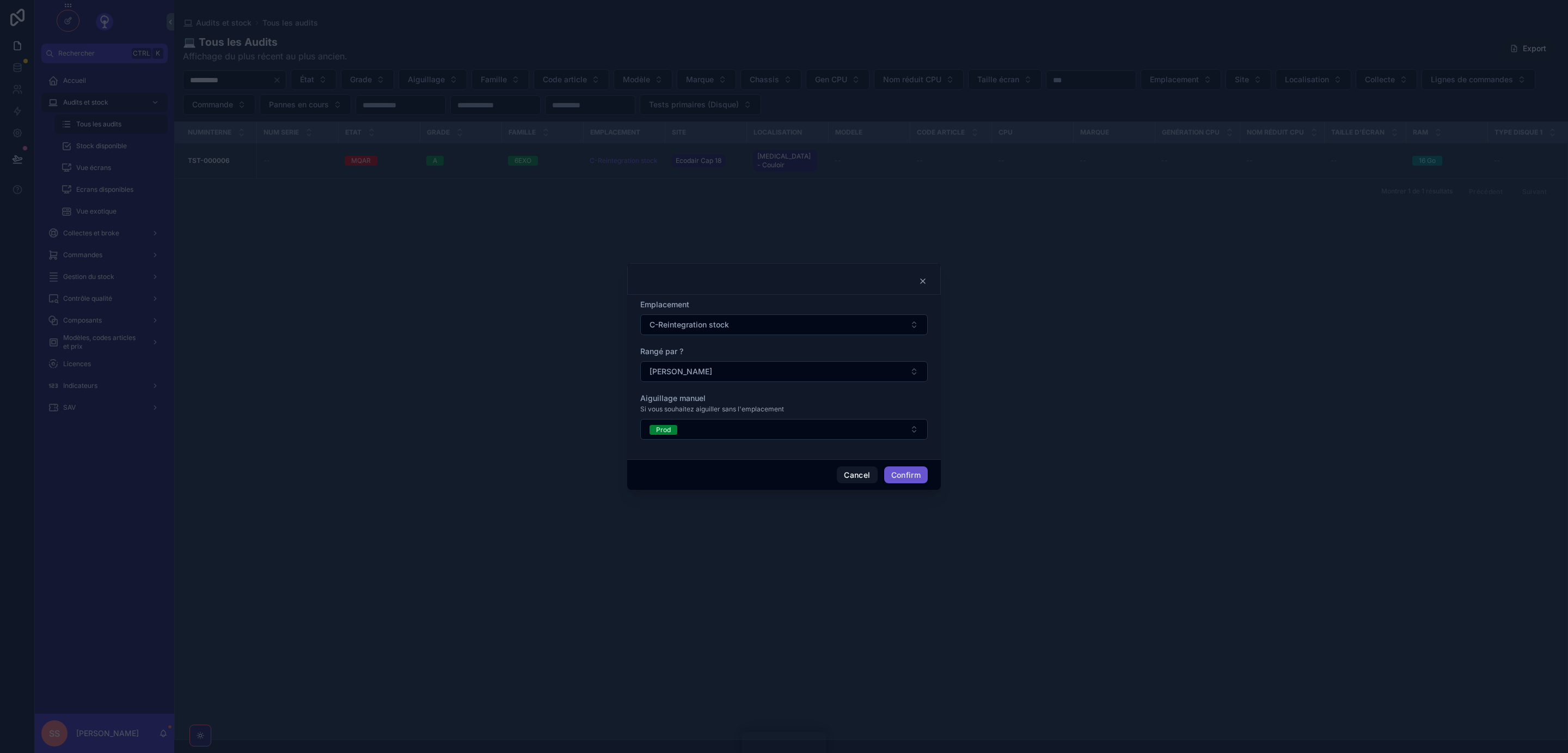
click at [824, 322] on button "C-Reintegration stock" at bounding box center [784, 324] width 287 height 21
type input "**"
click at [743, 418] on span "S-DIV-STOCK-S006" at bounding box center [749, 421] width 72 height 11
click at [901, 469] on button "Confirm" at bounding box center [906, 475] width 44 height 17
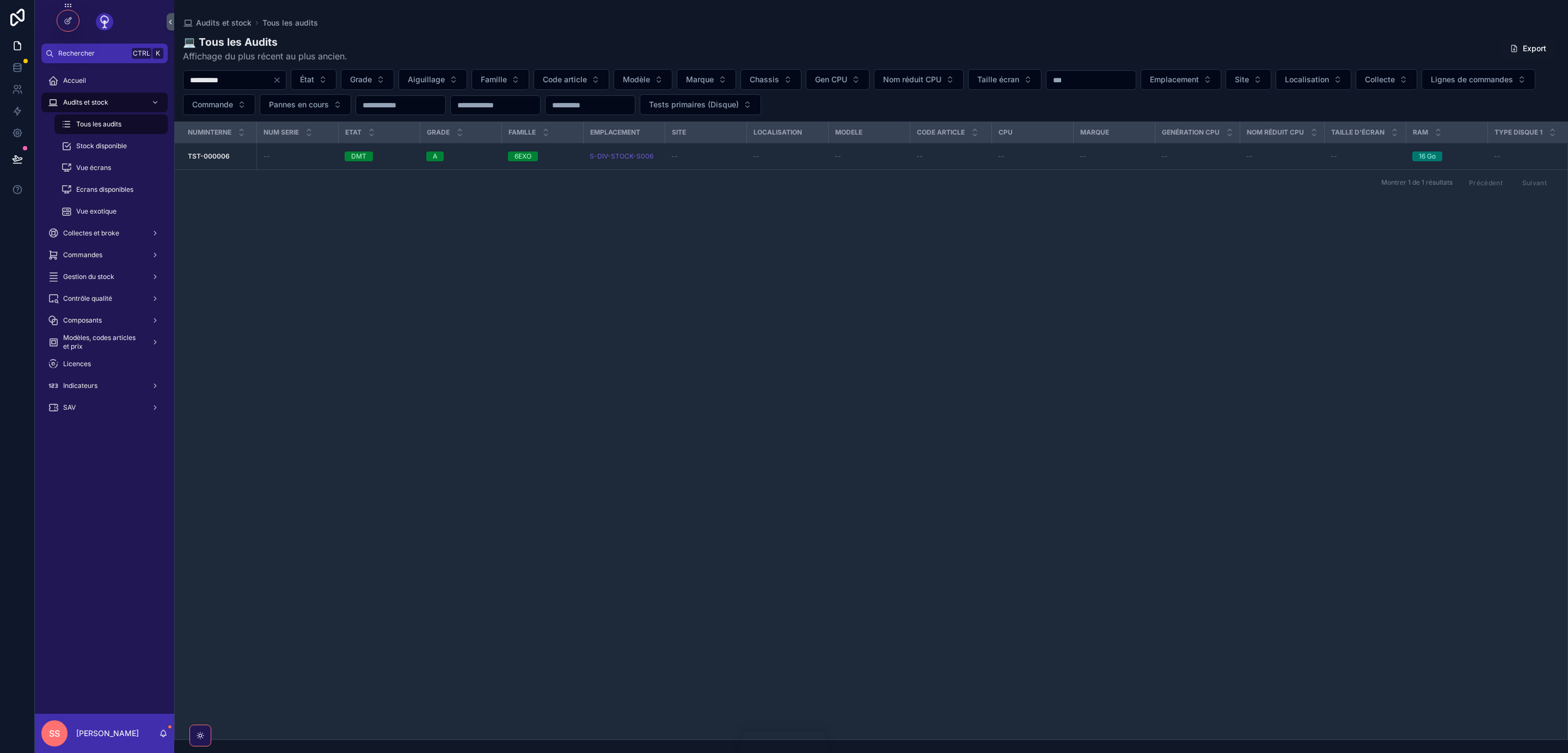
click at [0, 0] on span "Emplacement et aiguillage" at bounding box center [0, 0] width 0 height 0
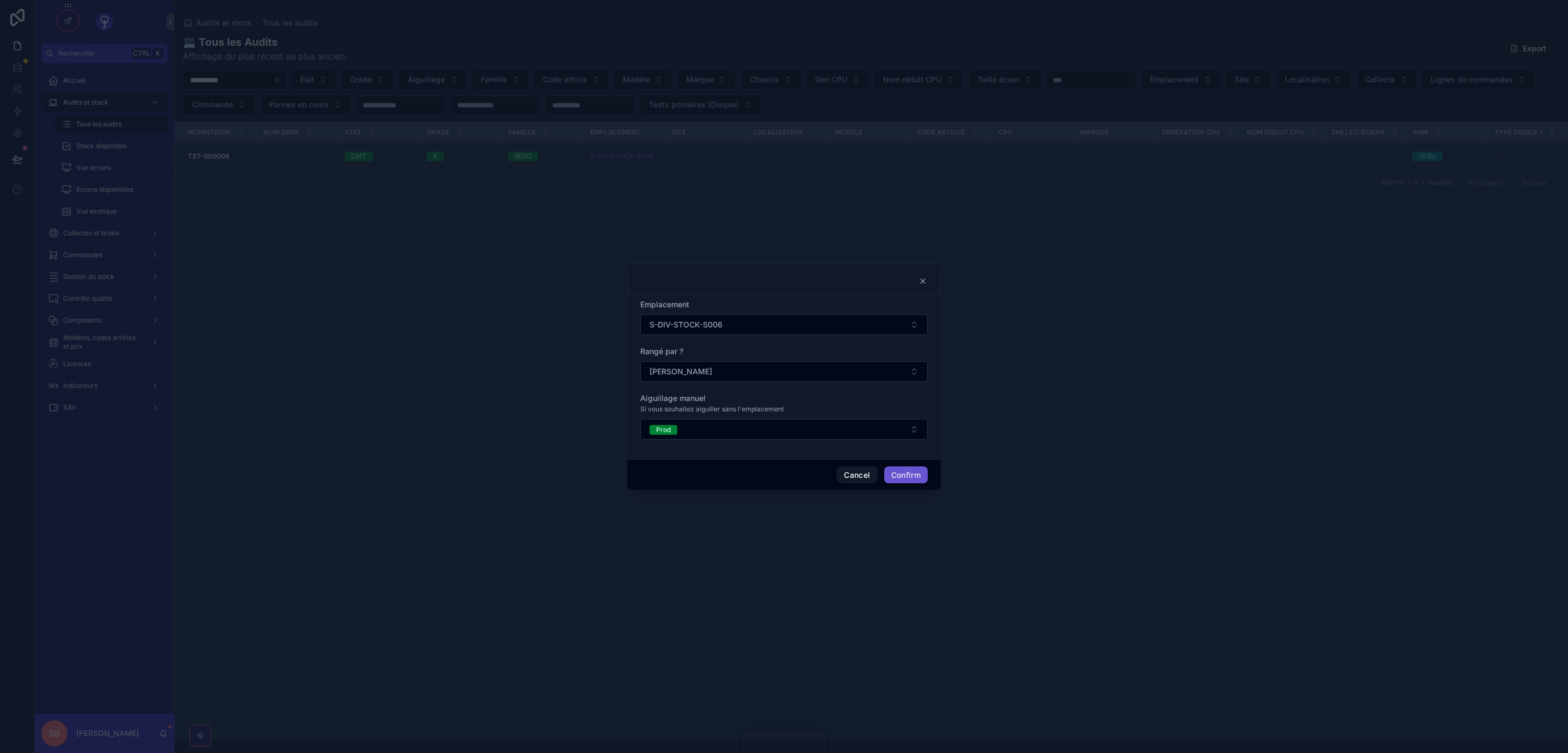
click at [777, 321] on button "S-DIV-STOCK-S006" at bounding box center [784, 324] width 287 height 21
type input "**********"
click at [762, 403] on span "S-Sortie de stock-Vendu" at bounding box center [756, 403] width 87 height 11
click at [776, 328] on button "S-Sortie de stock-Vendu" at bounding box center [784, 324] width 287 height 21
type input "**********"
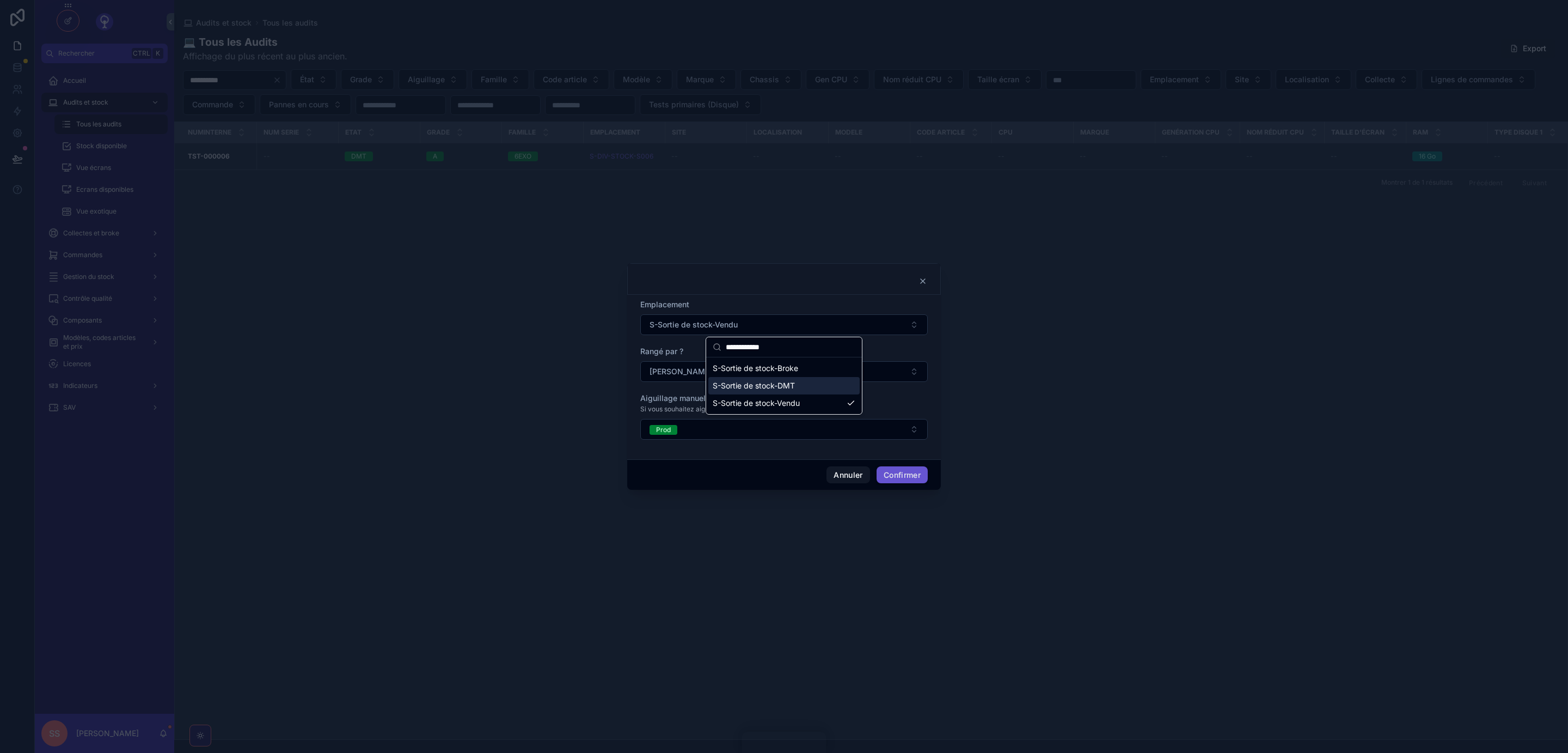
click at [779, 384] on span "S-Sortie de stock-DMT" at bounding box center [754, 385] width 82 height 11
click at [903, 471] on button "Confirmer" at bounding box center [902, 475] width 51 height 17
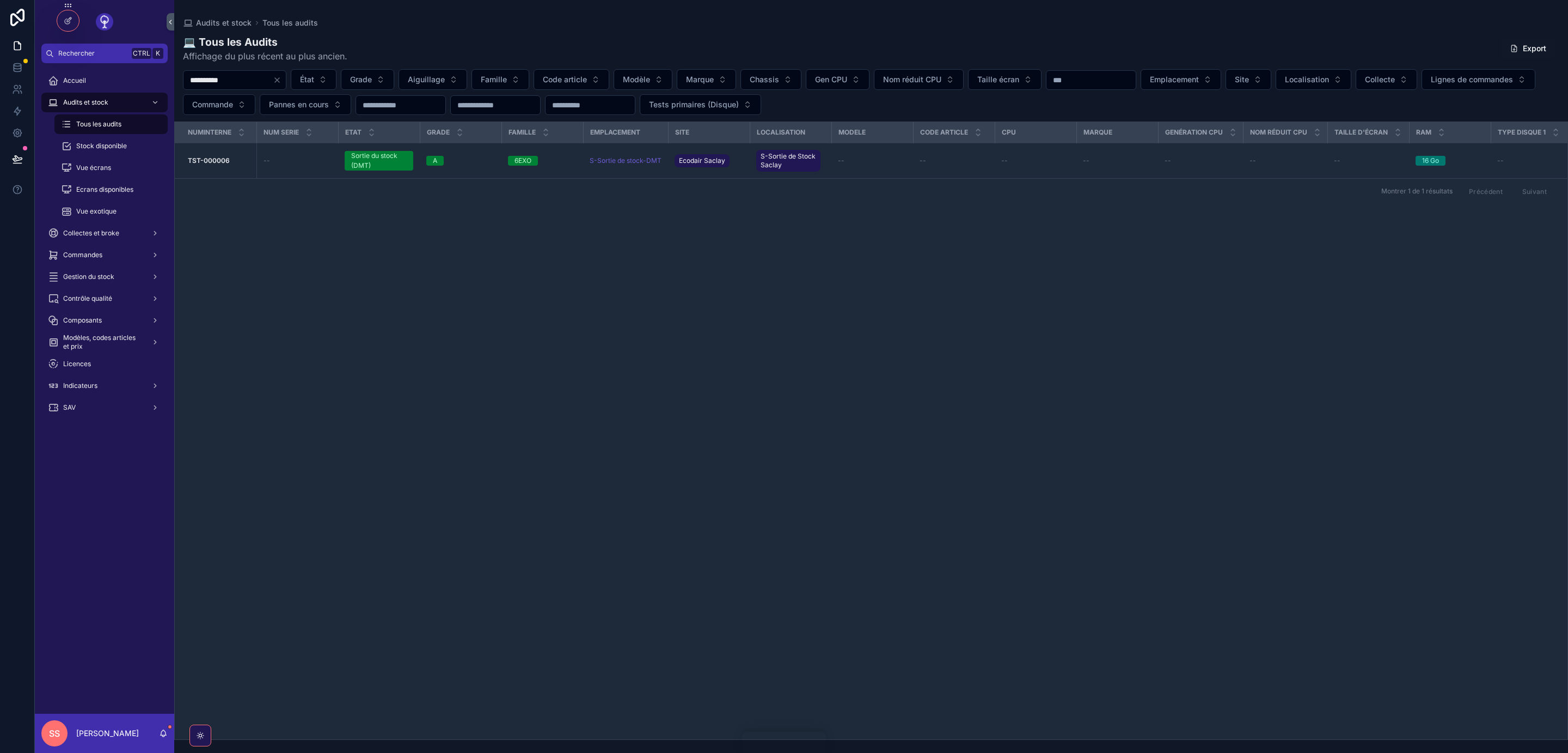
click at [0, 0] on span "Emplacement et aiguillage" at bounding box center [0, 0] width 0 height 0
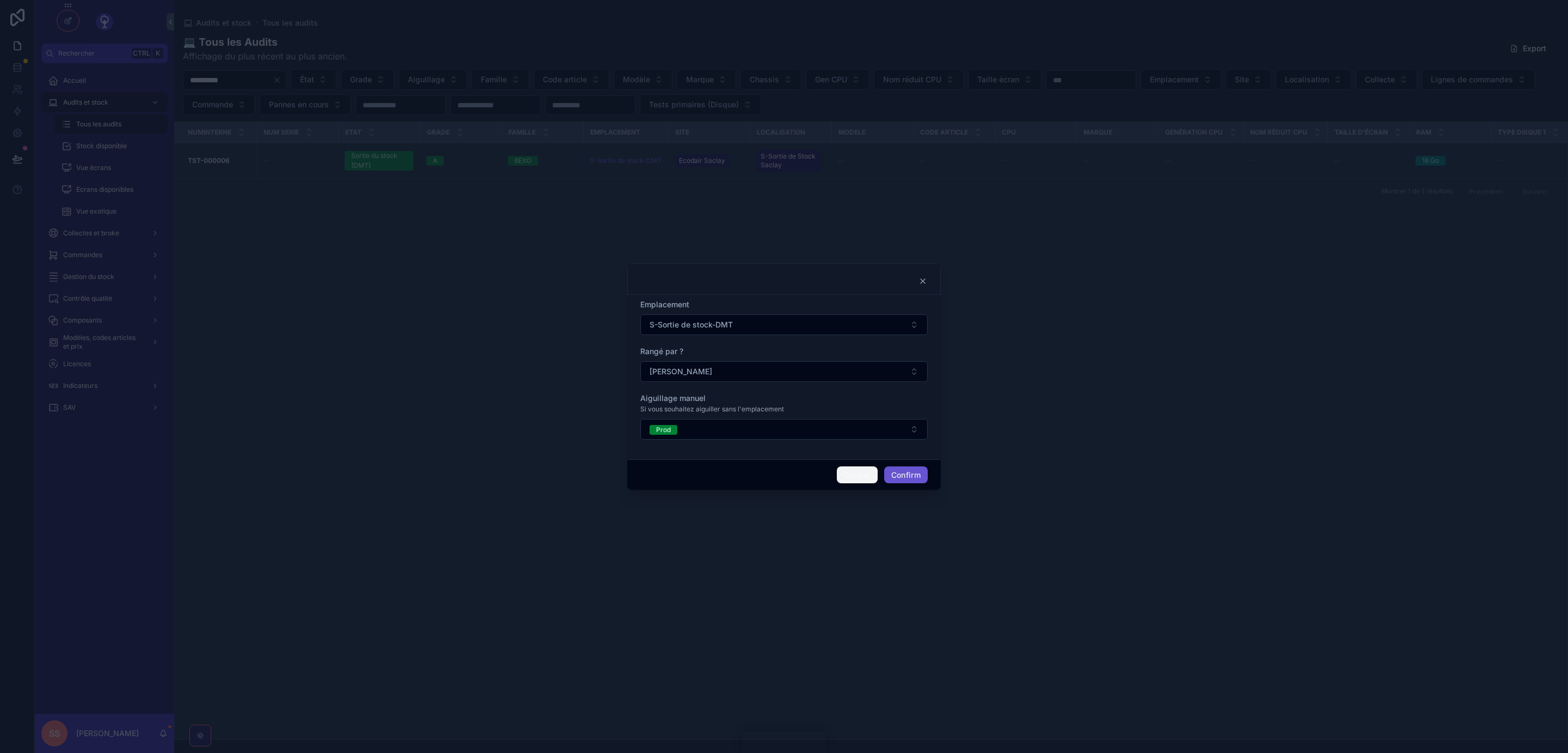
click at [856, 478] on button "Cancel" at bounding box center [856, 475] width 41 height 17
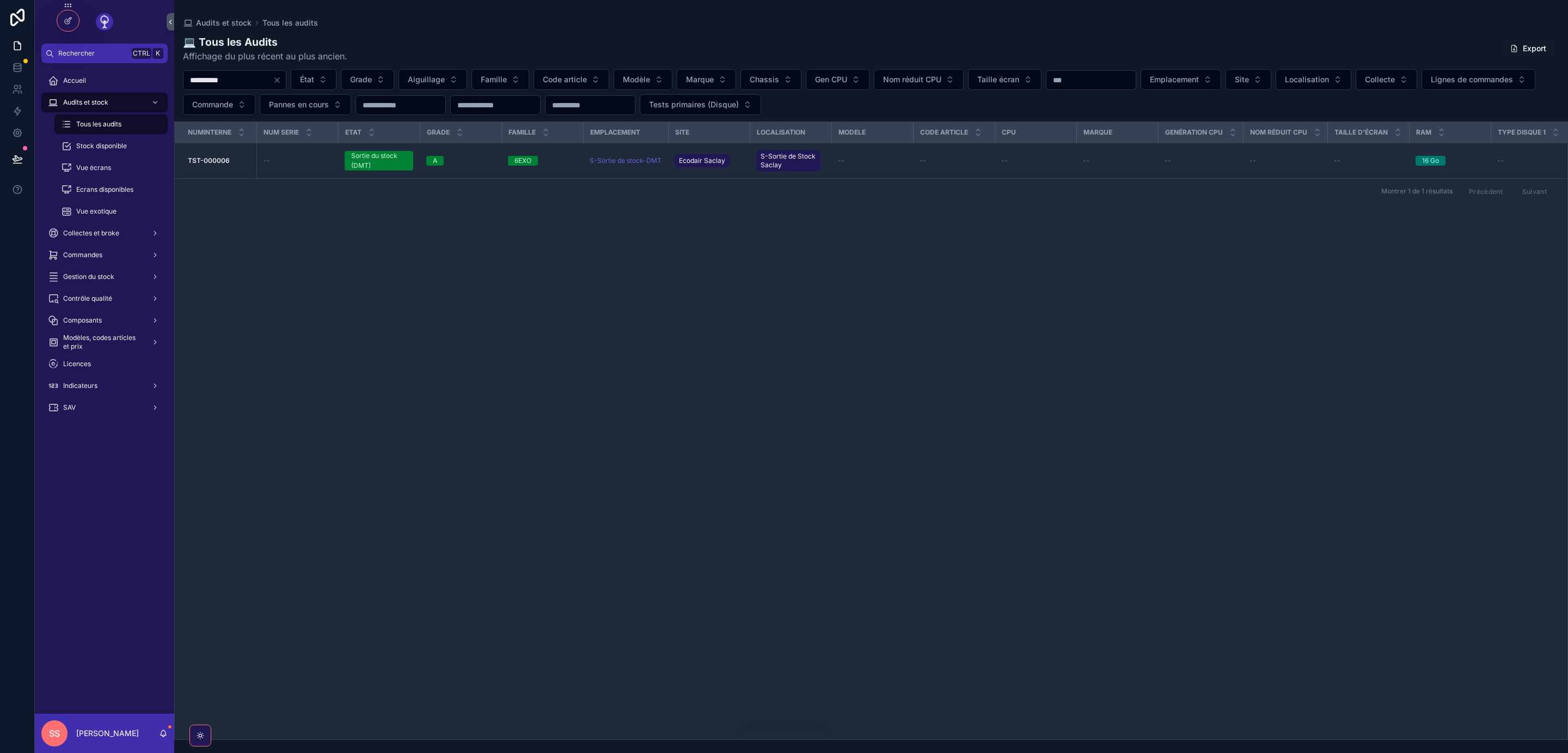
click at [0, 0] on span "Emplacement et aiguillage" at bounding box center [0, 0] width 0 height 0
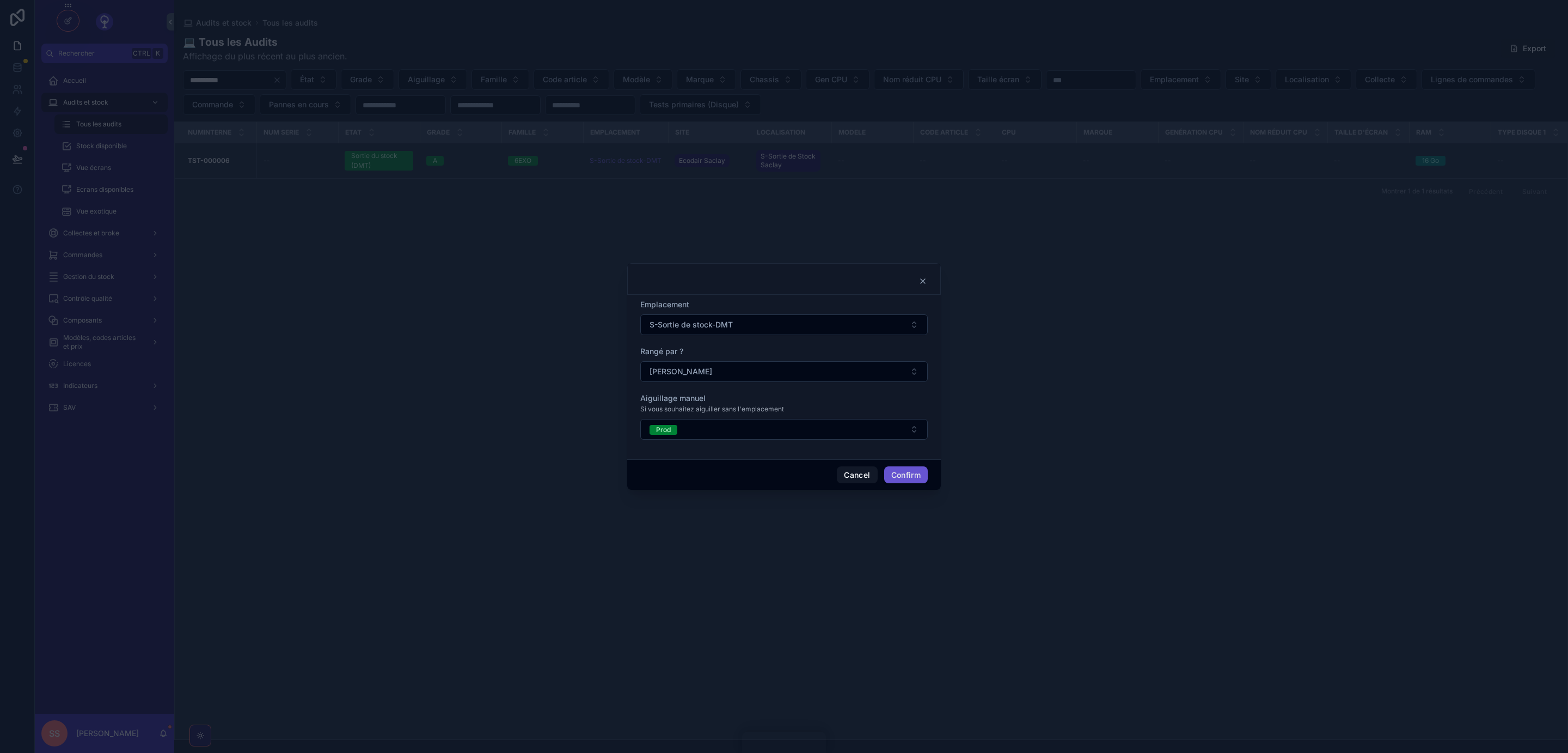
click at [913, 323] on button "S-Sortie de stock-DMT" at bounding box center [784, 324] width 287 height 21
click at [778, 383] on span "S-Reintegration stock" at bounding box center [751, 385] width 77 height 11
click at [908, 475] on button "Confirm" at bounding box center [906, 475] width 44 height 17
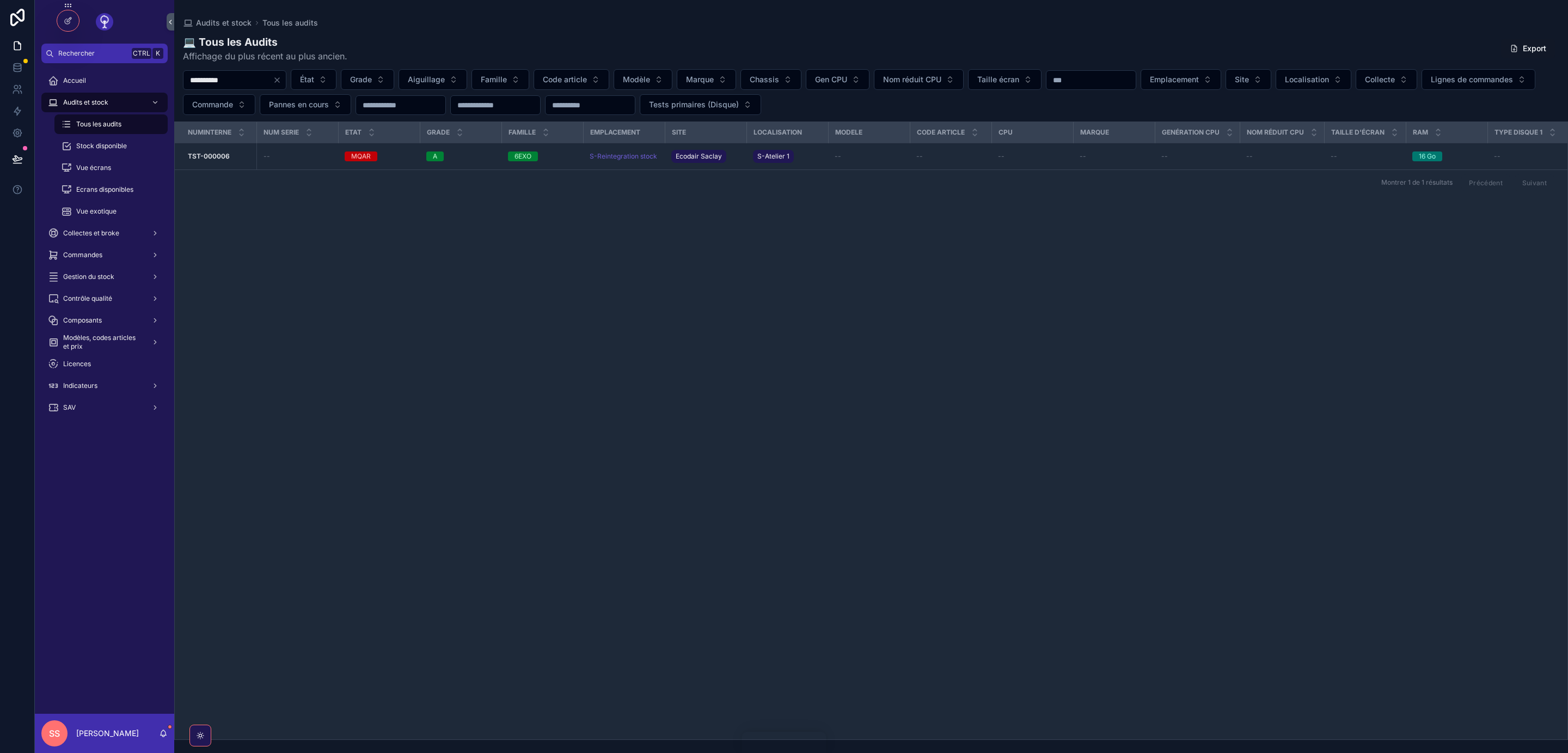
click at [0, 0] on span "Emplacement et aiguillage" at bounding box center [0, 0] width 0 height 0
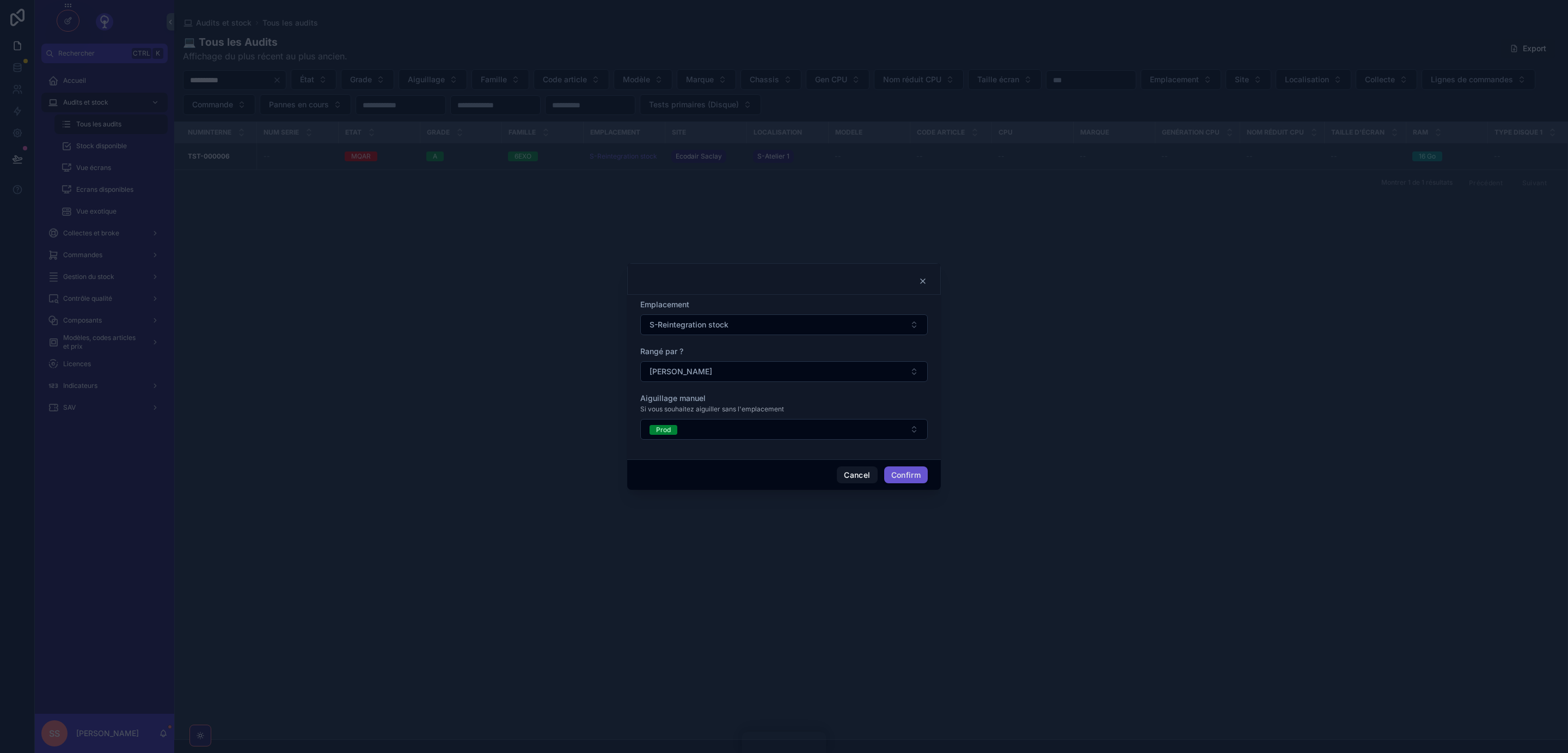
click at [916, 323] on button "S-Reintegration stock" at bounding box center [784, 324] width 287 height 21
type input "**********"
click at [780, 404] on span "S-Sortie de stock-Vendu" at bounding box center [756, 403] width 87 height 11
click at [909, 475] on button "Confirm" at bounding box center [906, 475] width 44 height 17
